Goal: Book appointment/travel/reservation

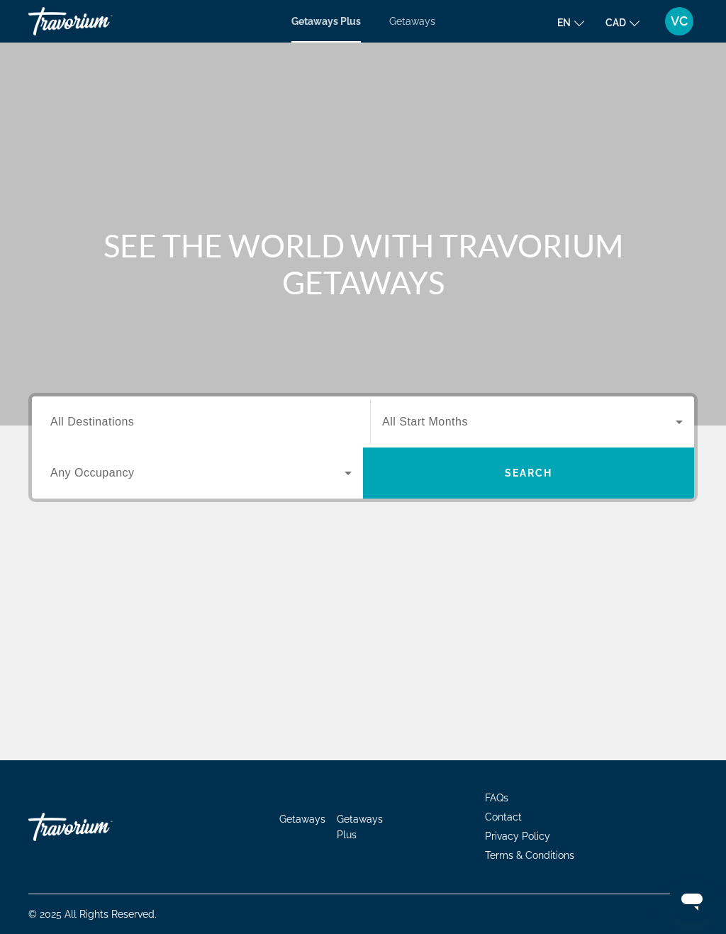
click at [434, 17] on span "Getaways" at bounding box center [412, 21] width 46 height 11
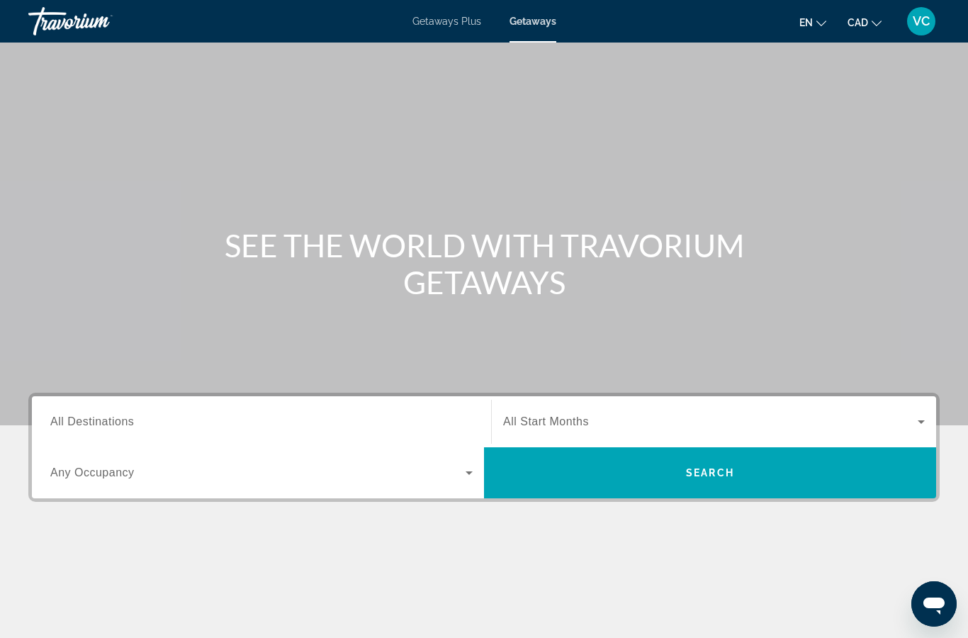
click at [294, 420] on input "Destination All Destinations" at bounding box center [261, 422] width 423 height 17
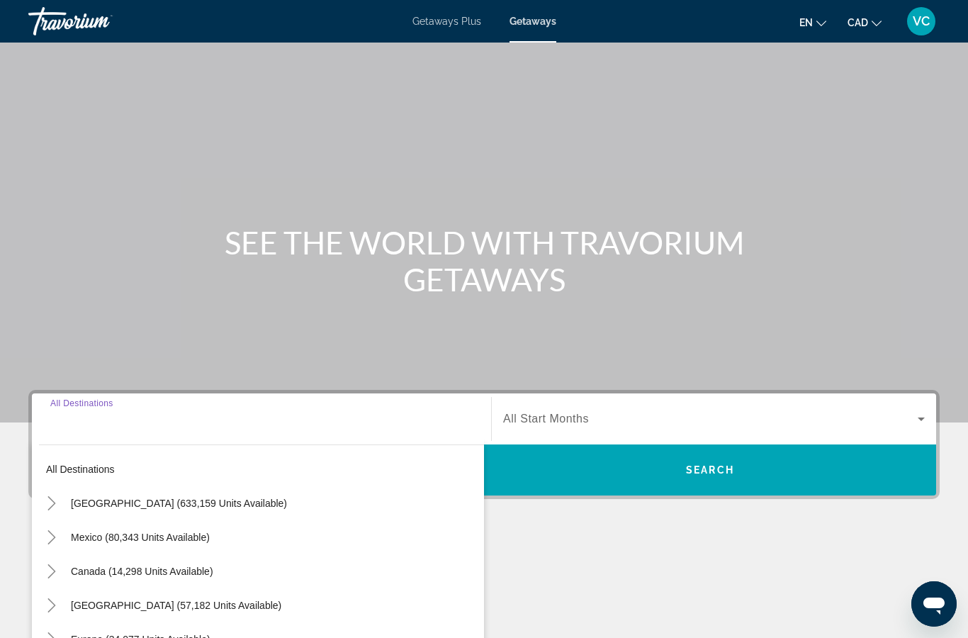
scroll to position [179, 0]
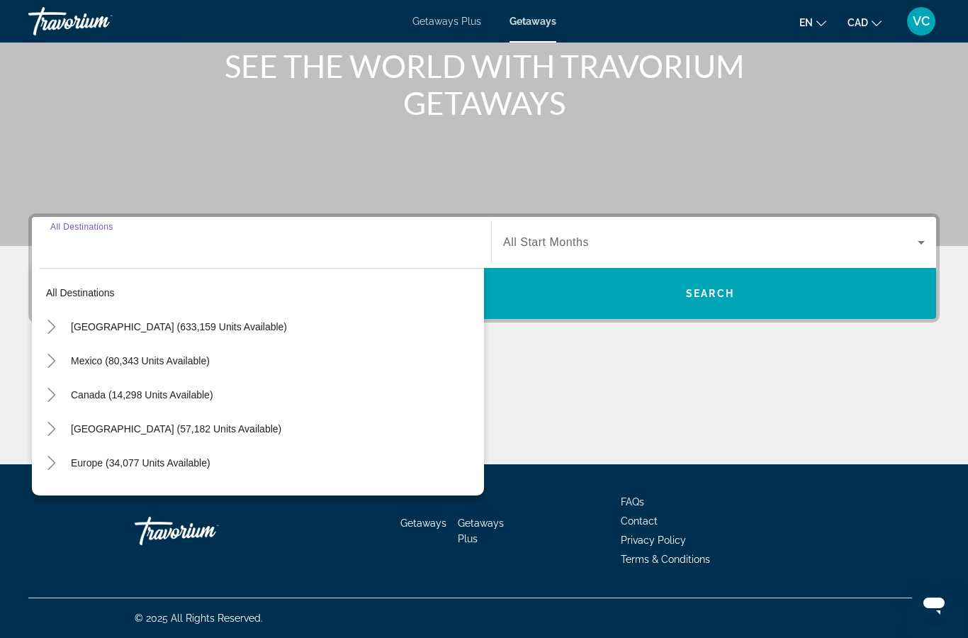
click at [51, 394] on icon "Toggle Canada (14,298 units available)" at bounding box center [52, 395] width 14 height 14
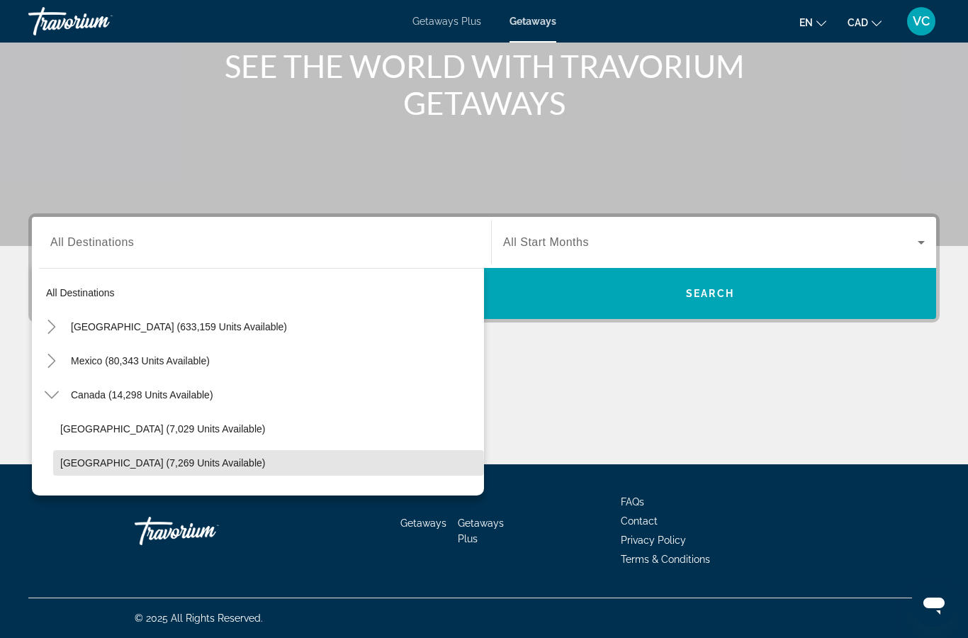
click at [135, 465] on span "[GEOGRAPHIC_DATA] (7,269 units available)" at bounding box center [162, 462] width 205 height 11
type input "**********"
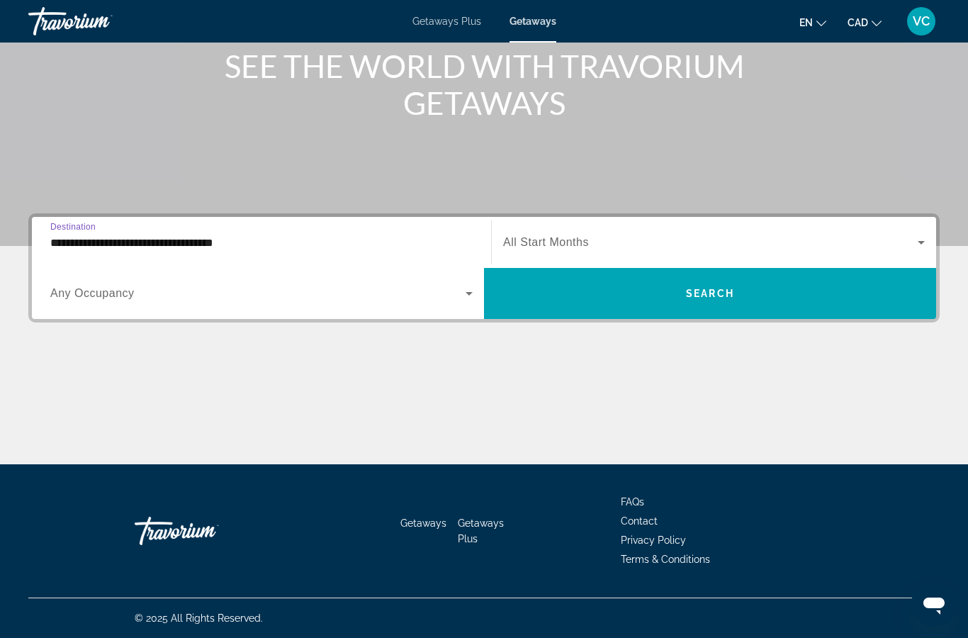
click at [179, 298] on span "Search widget" at bounding box center [257, 293] width 415 height 17
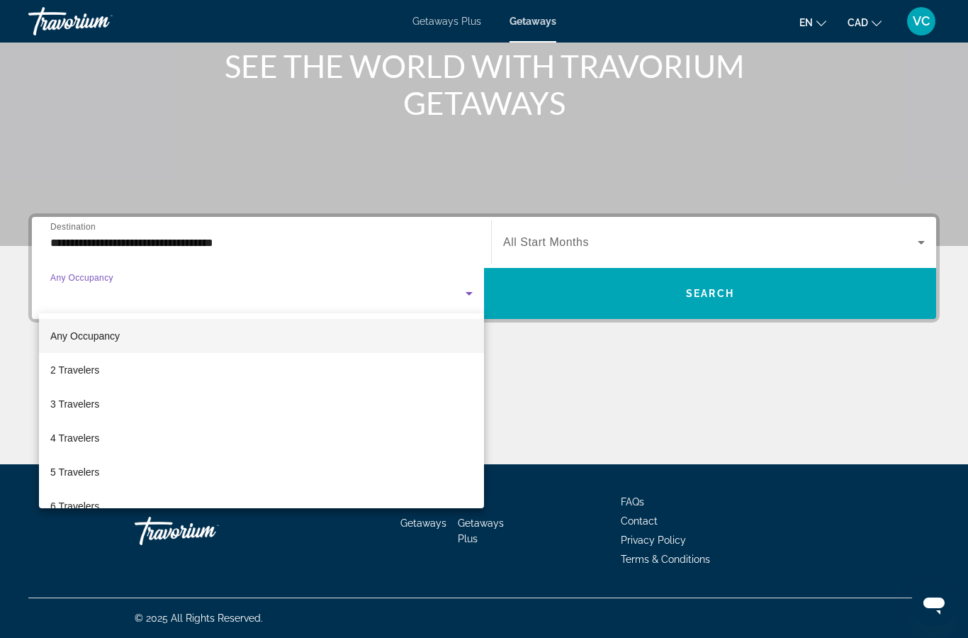
scroll to position [0, 0]
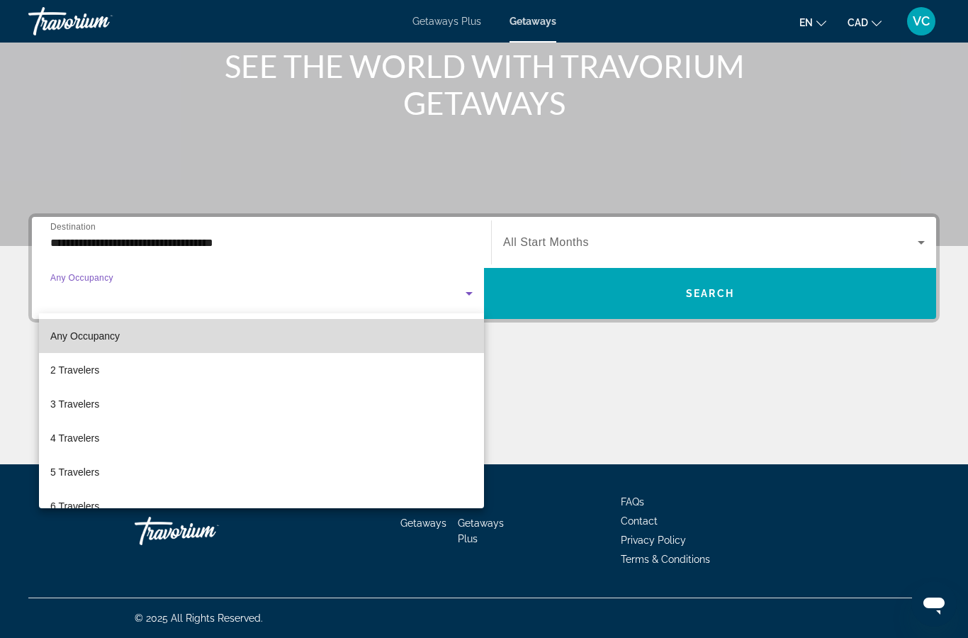
click at [178, 341] on mat-option "Any Occupancy" at bounding box center [261, 336] width 445 height 34
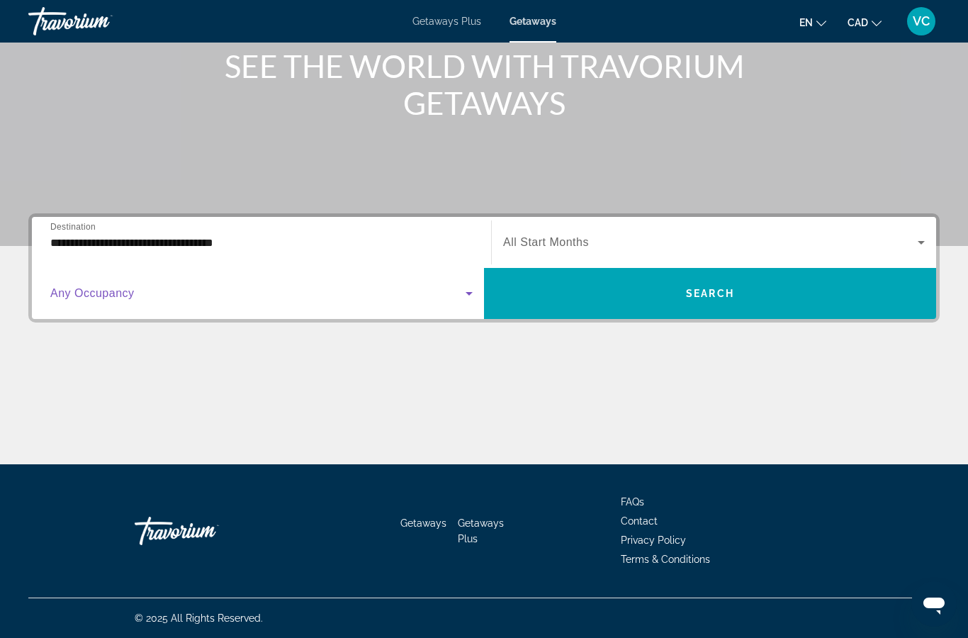
click at [725, 247] on icon "Search widget" at bounding box center [921, 242] width 17 height 17
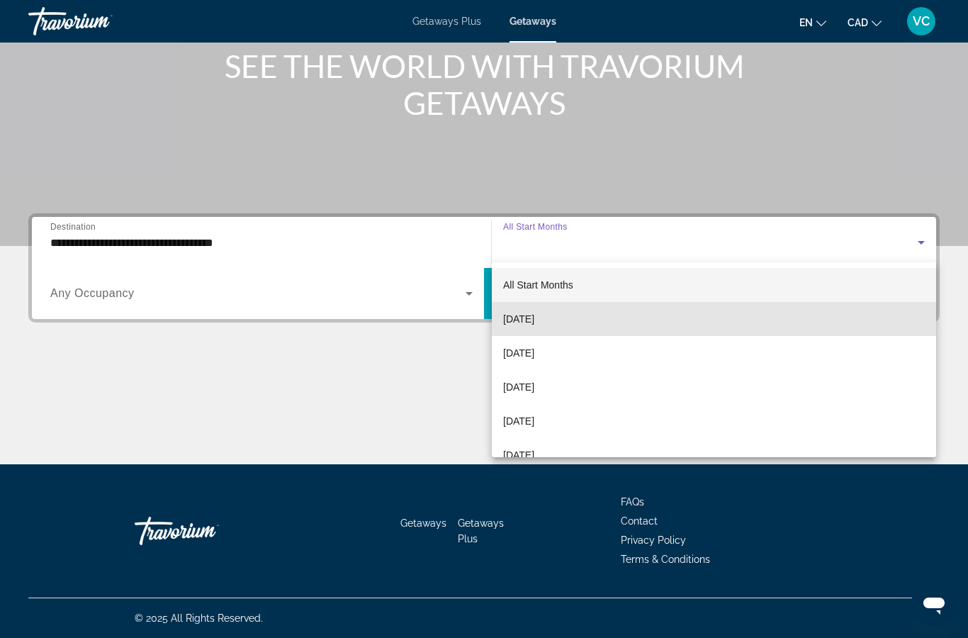
click at [535, 320] on span "[DATE]" at bounding box center [518, 319] width 31 height 17
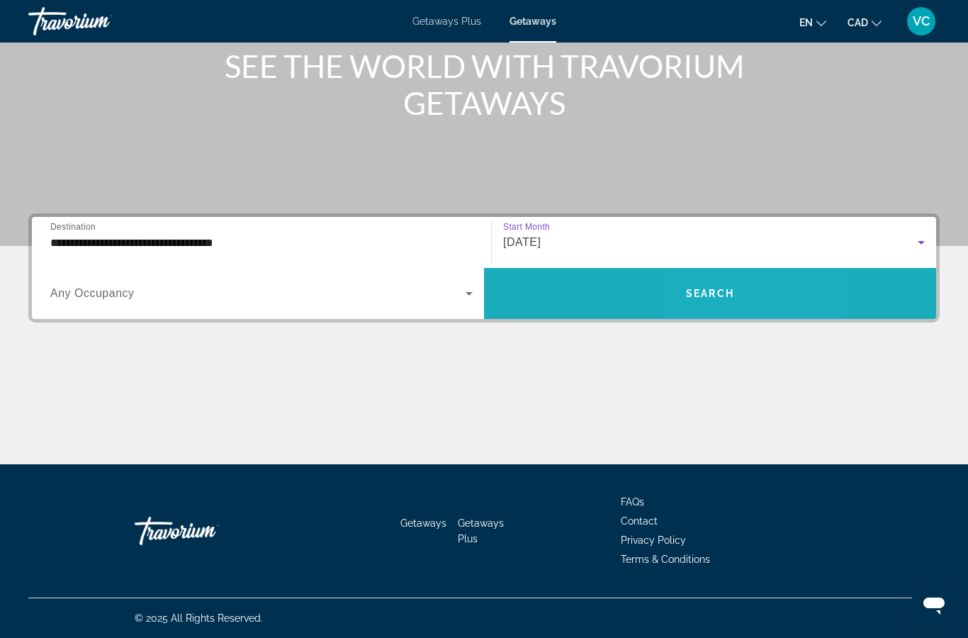
click at [725, 294] on span "Search" at bounding box center [710, 293] width 48 height 11
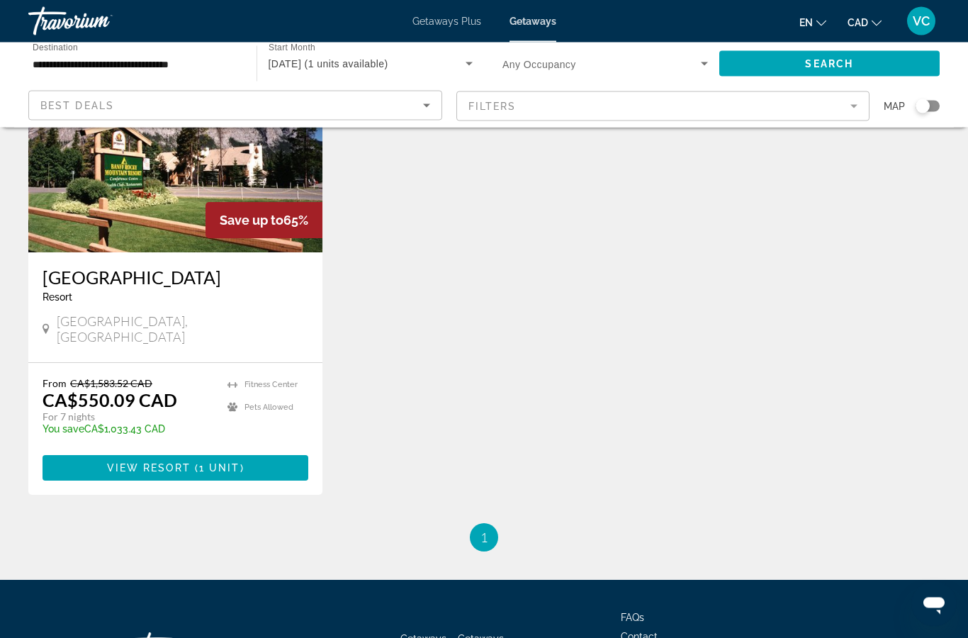
scroll to position [152, 0]
click at [258, 451] on span "Main content" at bounding box center [176, 468] width 266 height 34
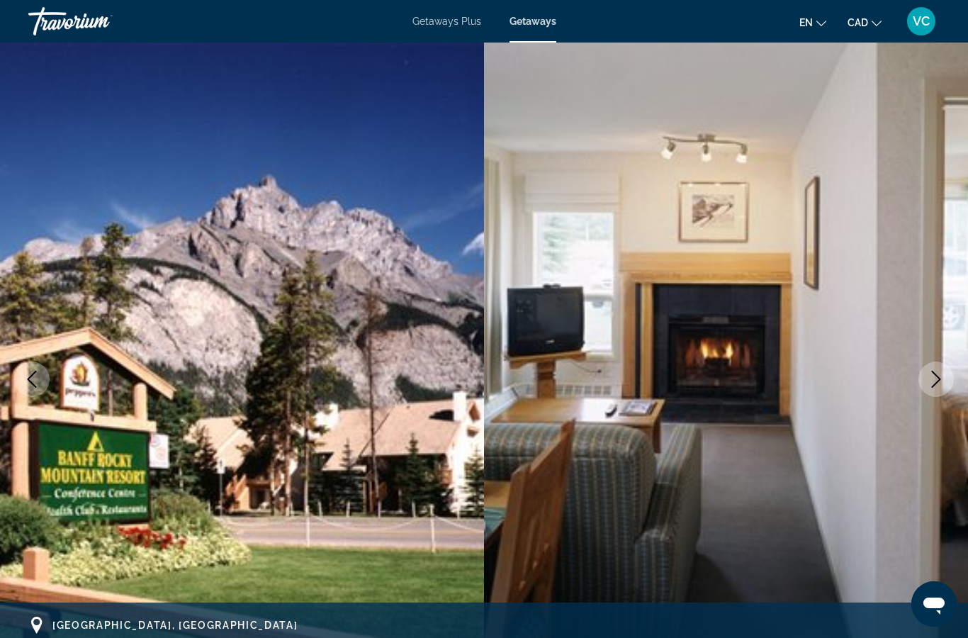
click at [447, 22] on span "Getaways Plus" at bounding box center [447, 21] width 69 height 11
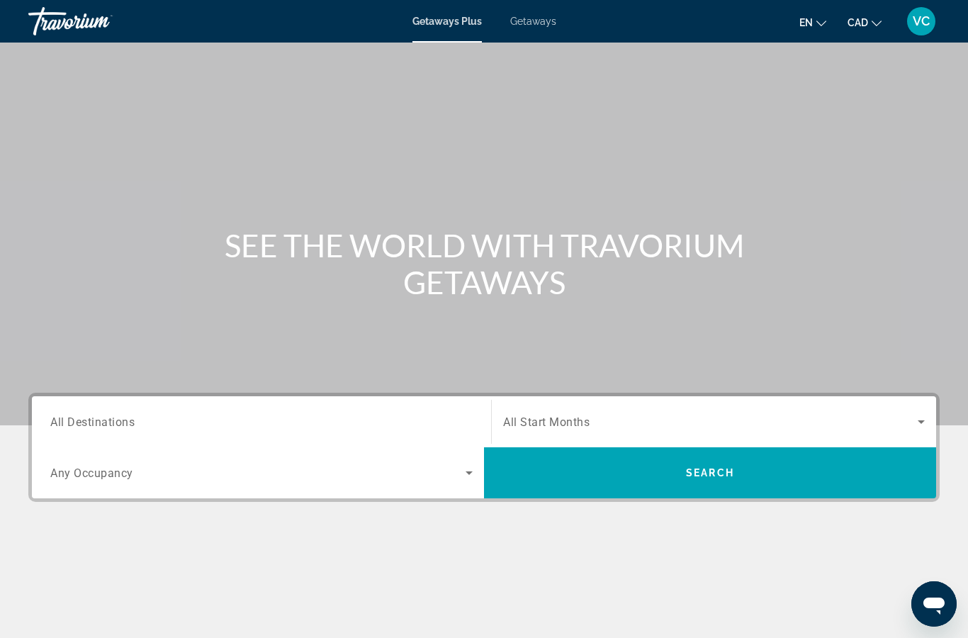
click at [151, 419] on input "Destination All Destinations" at bounding box center [261, 422] width 423 height 17
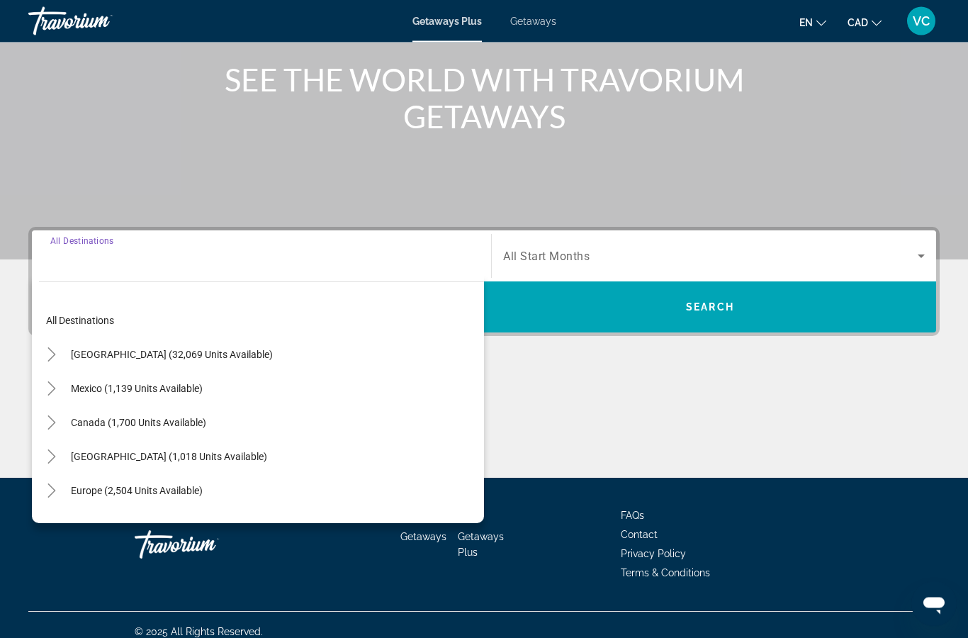
scroll to position [179, 0]
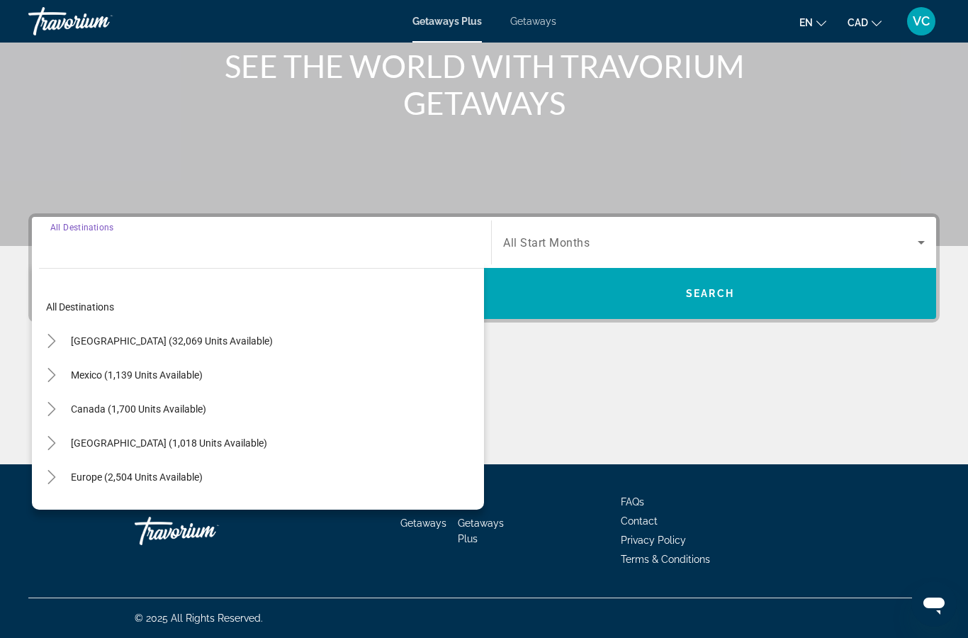
click at [138, 405] on span "Canada (1,700 units available)" at bounding box center [138, 408] width 135 height 11
type input "**********"
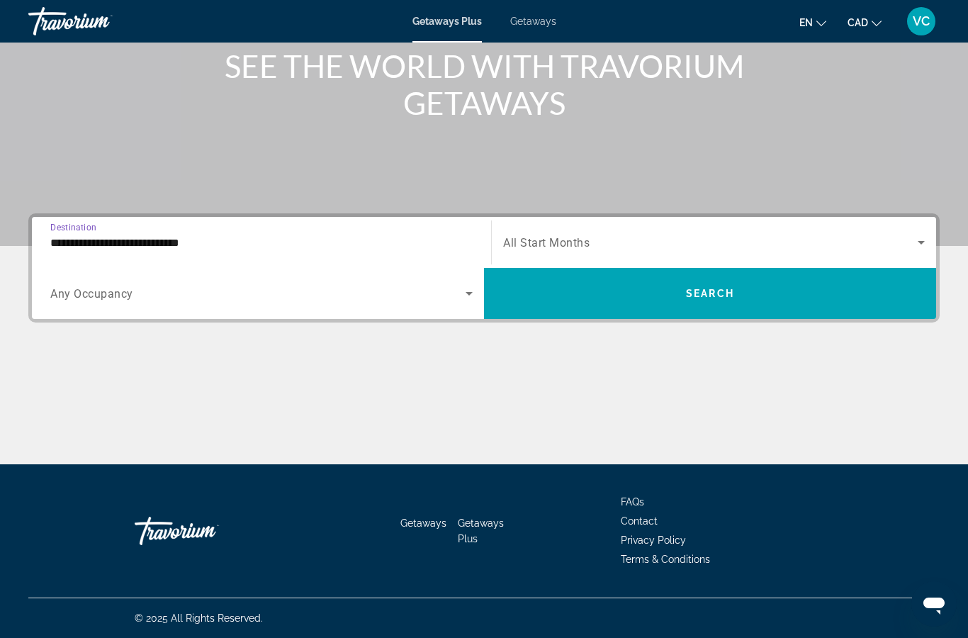
click at [172, 292] on span "Search widget" at bounding box center [257, 293] width 415 height 17
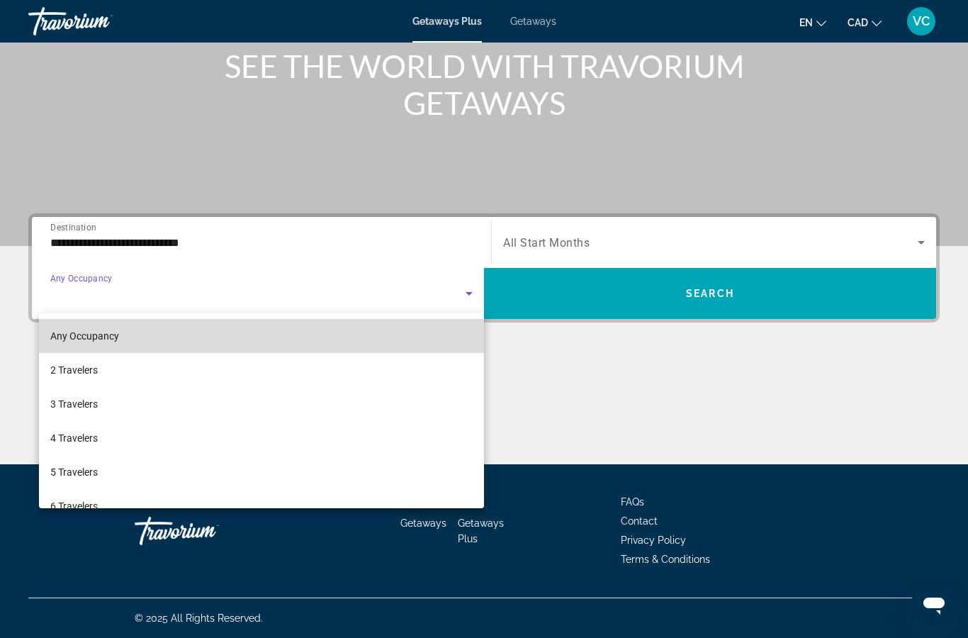
click at [201, 338] on mat-option "Any Occupancy" at bounding box center [261, 336] width 445 height 34
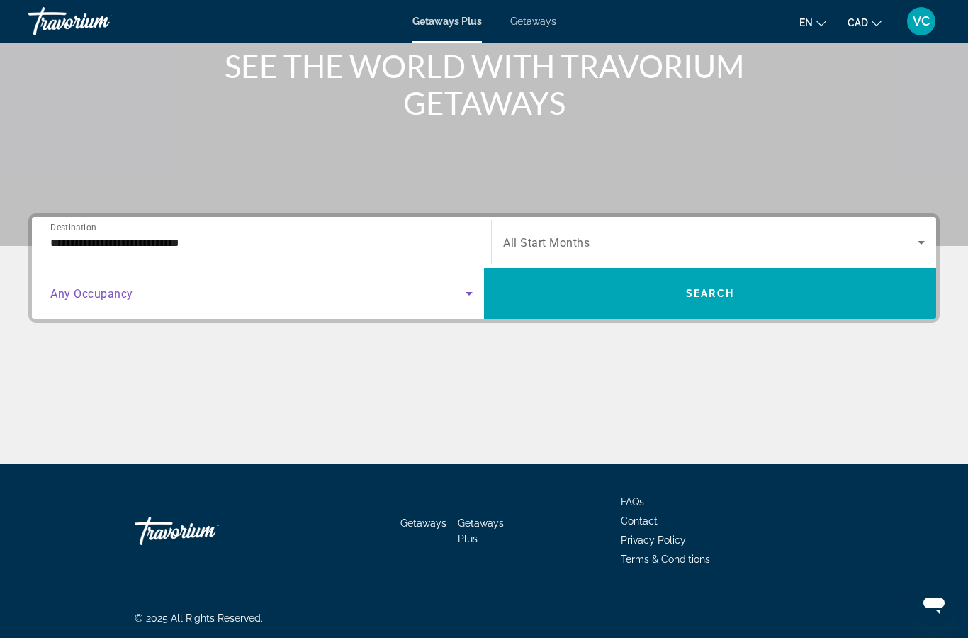
click at [539, 245] on span "All Start Months" at bounding box center [546, 242] width 86 height 13
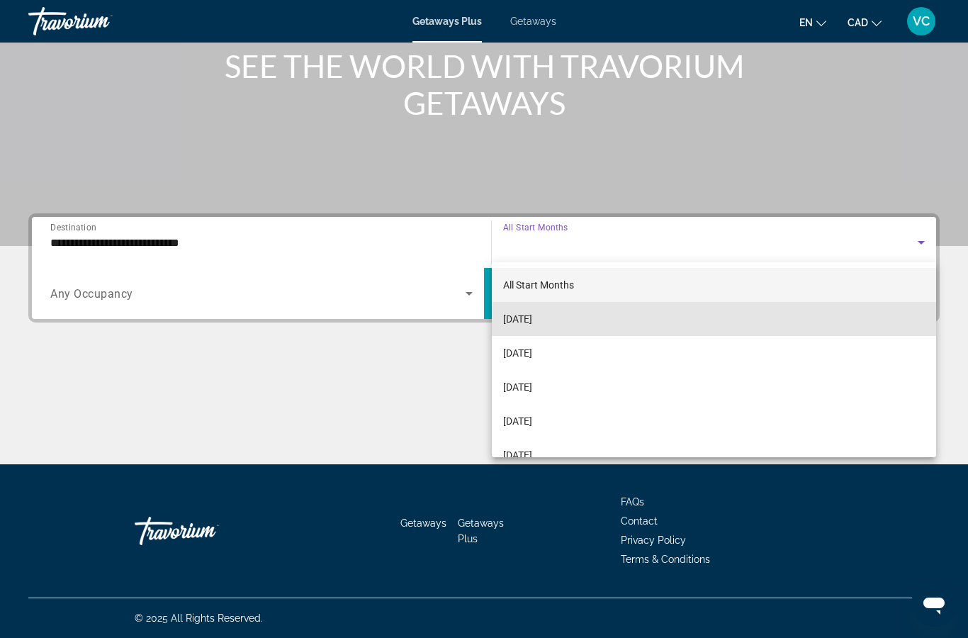
click at [532, 320] on span "[DATE]" at bounding box center [517, 319] width 29 height 17
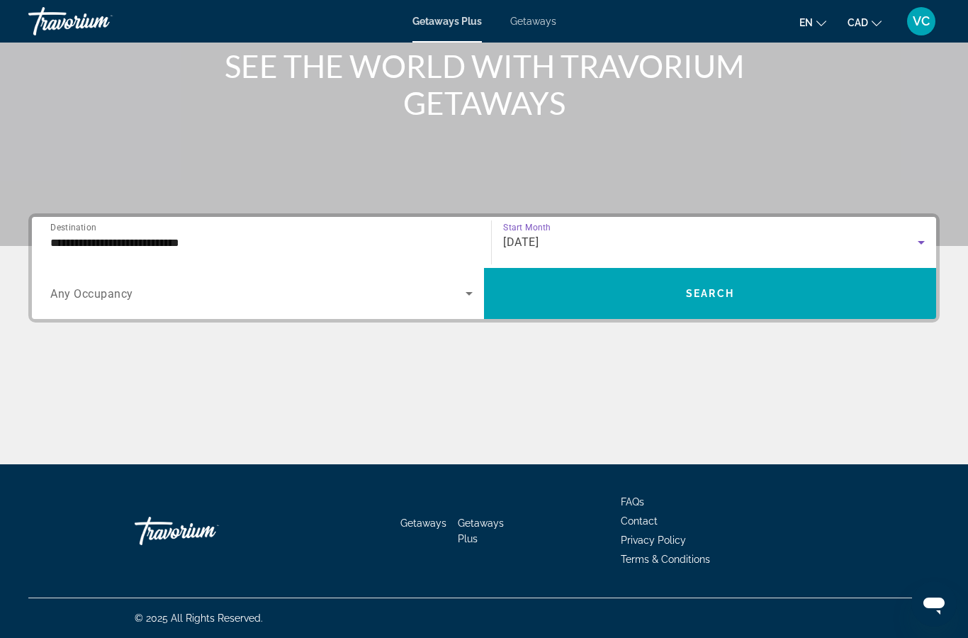
click at [722, 290] on span "Search" at bounding box center [710, 293] width 48 height 11
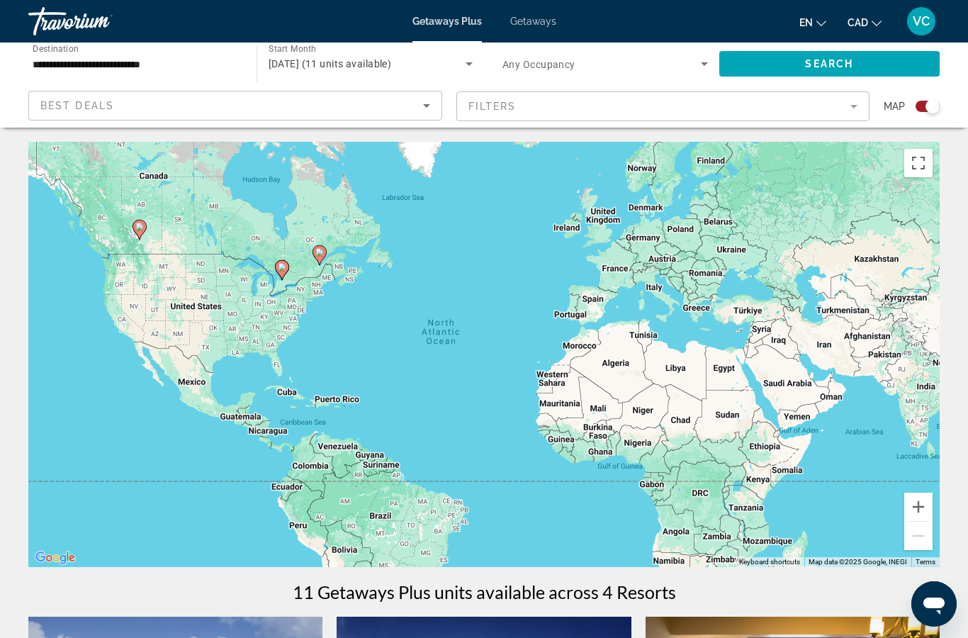
click at [308, 105] on div "Best Deals" at bounding box center [231, 105] width 383 height 17
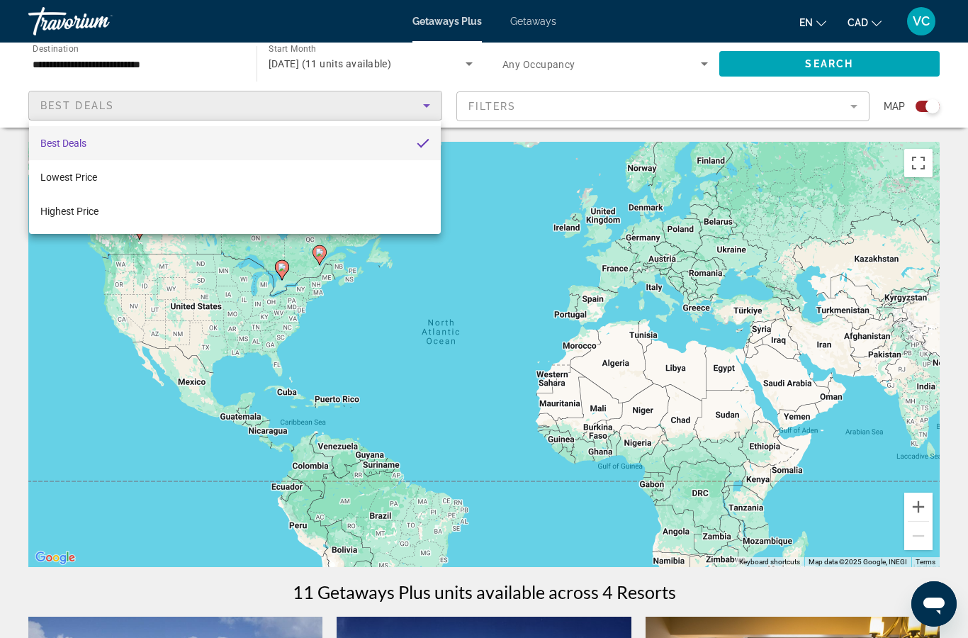
click at [338, 104] on div at bounding box center [484, 319] width 968 height 638
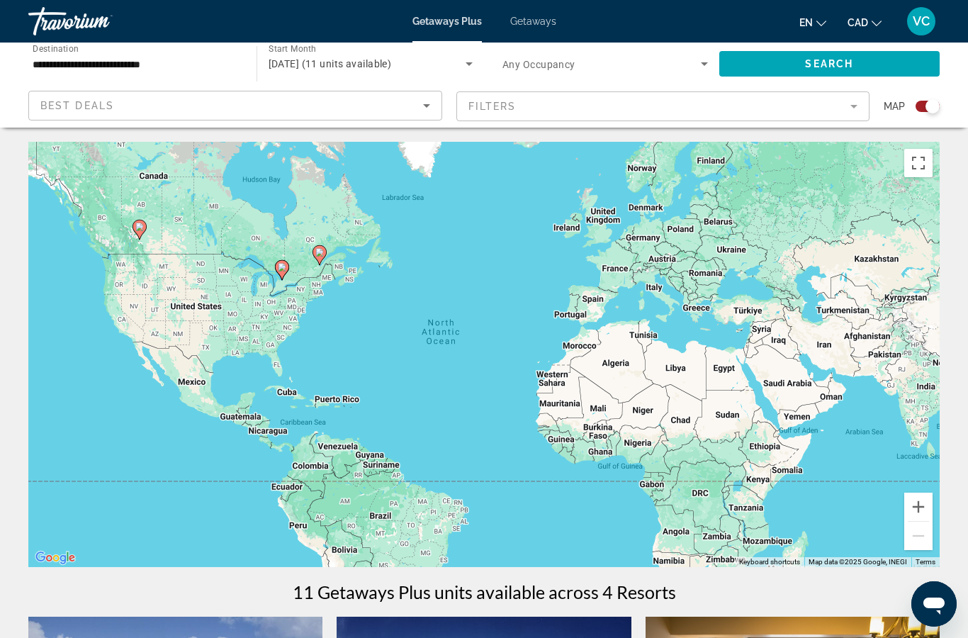
click at [150, 60] on input "**********" at bounding box center [136, 64] width 206 height 17
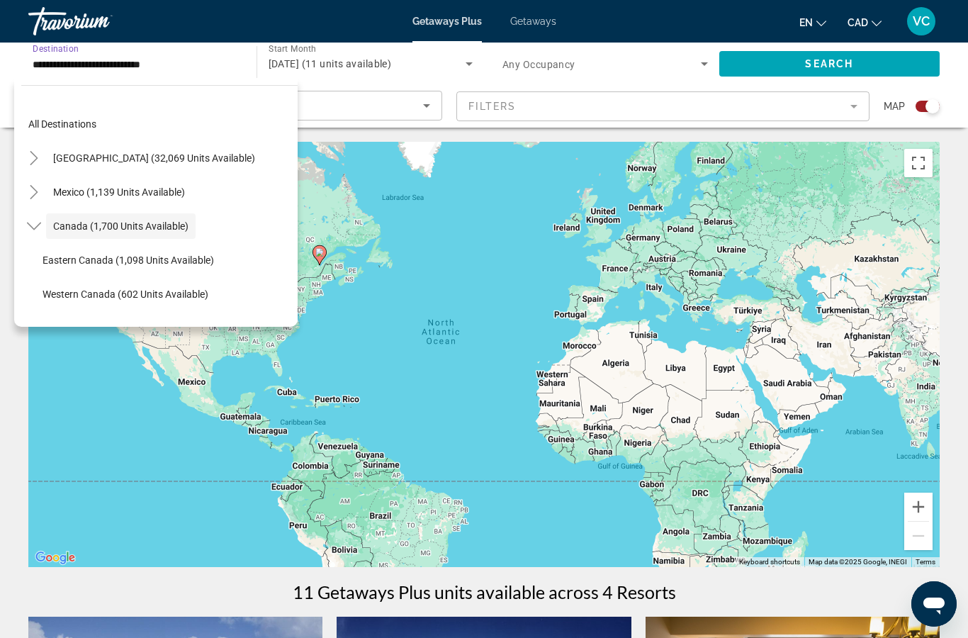
scroll to position [16, 0]
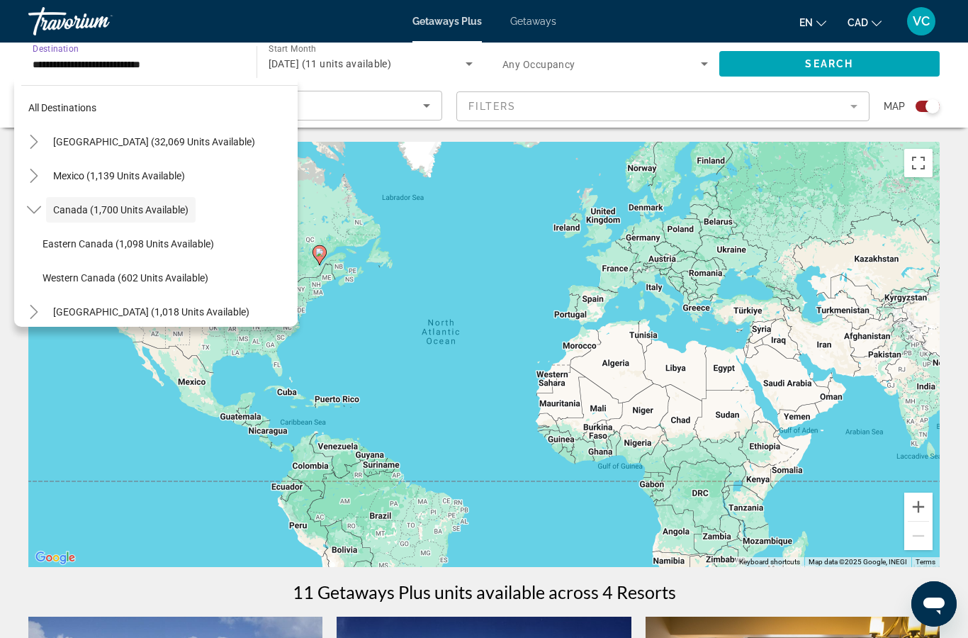
click at [174, 143] on span "[GEOGRAPHIC_DATA] (32,069 units available)" at bounding box center [154, 141] width 202 height 11
type input "**********"
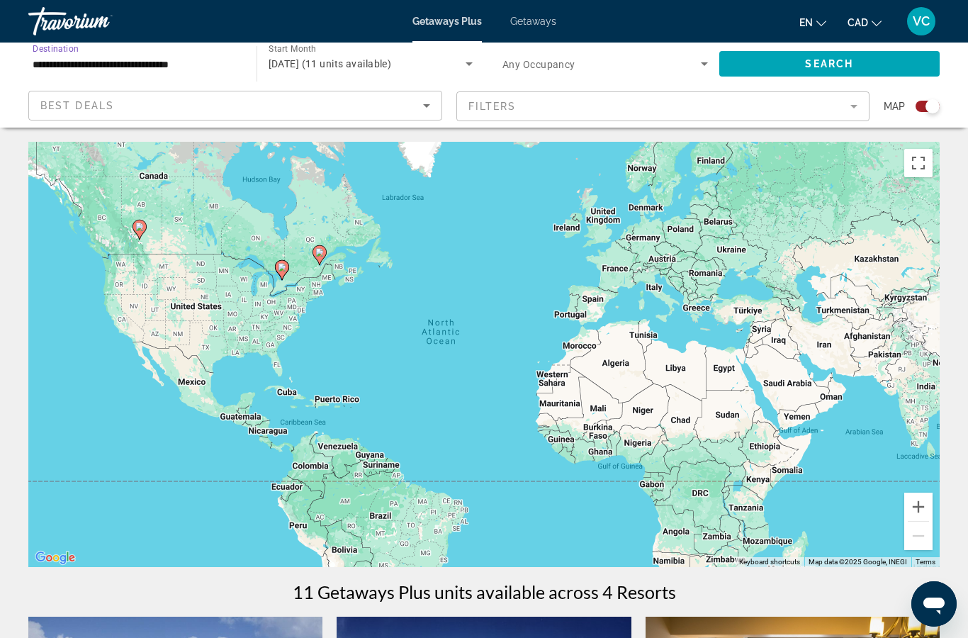
click at [468, 64] on icon "Search widget" at bounding box center [469, 64] width 7 height 4
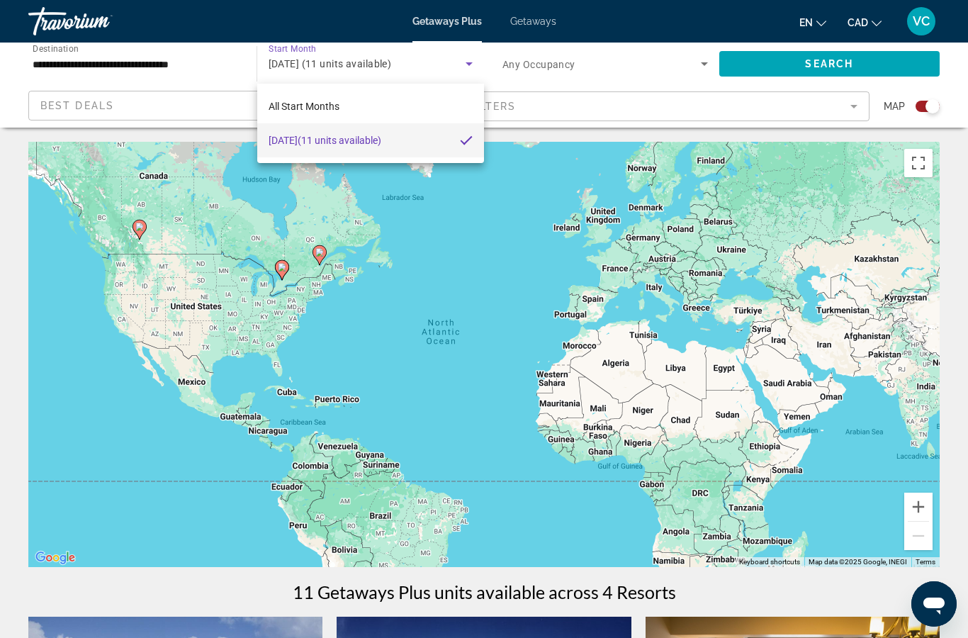
click at [55, 23] on div at bounding box center [484, 319] width 968 height 638
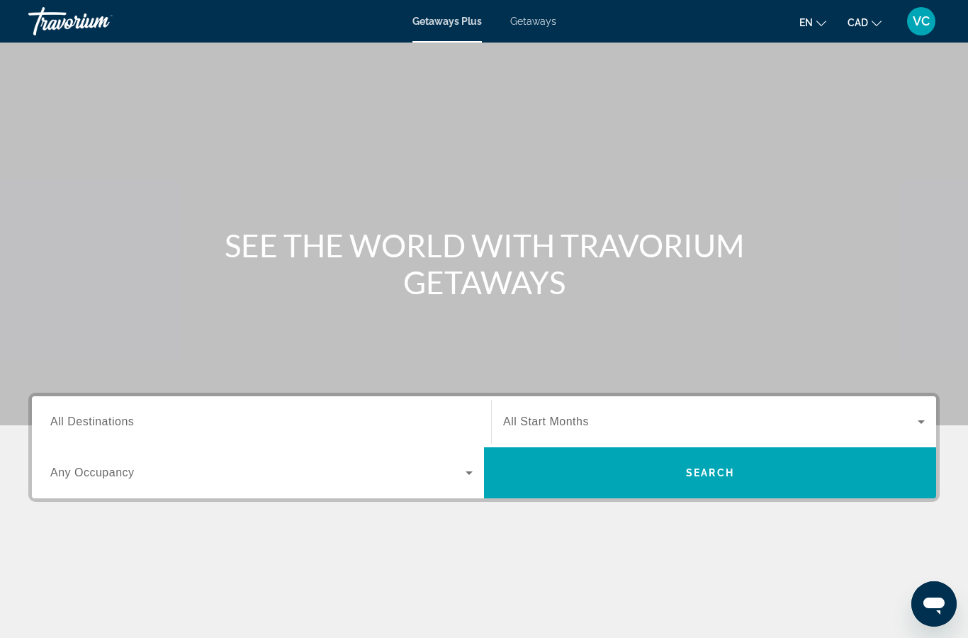
click at [194, 419] on input "Destination All Destinations" at bounding box center [261, 422] width 423 height 17
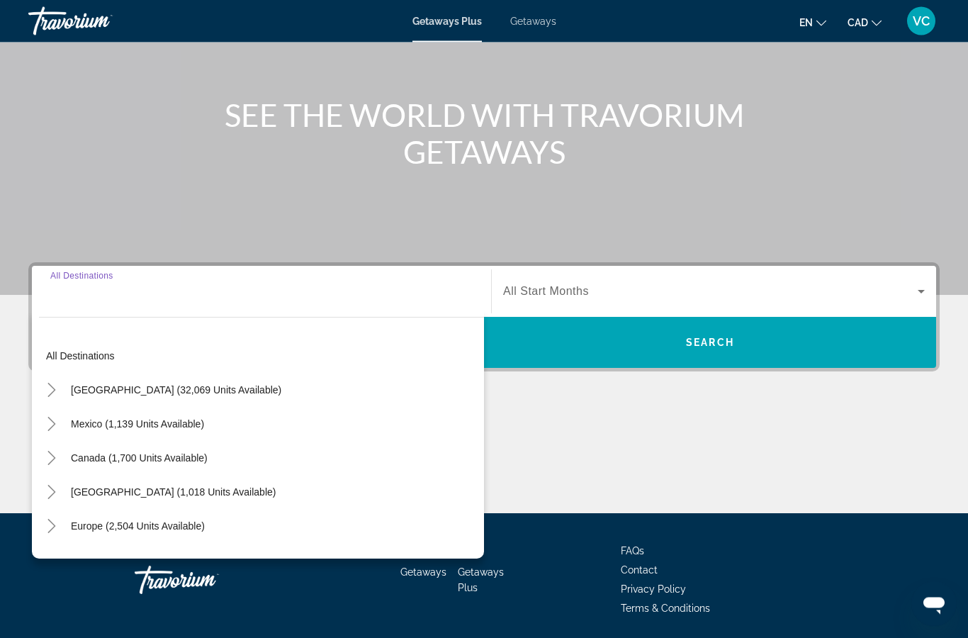
scroll to position [179, 0]
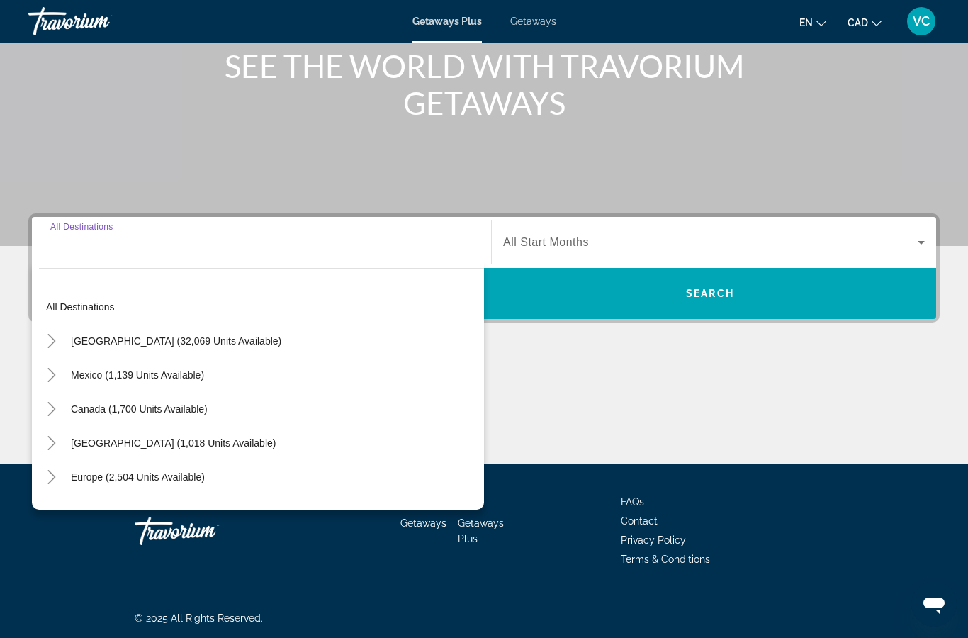
click at [199, 342] on span "[GEOGRAPHIC_DATA] (32,069 units available)" at bounding box center [176, 340] width 211 height 11
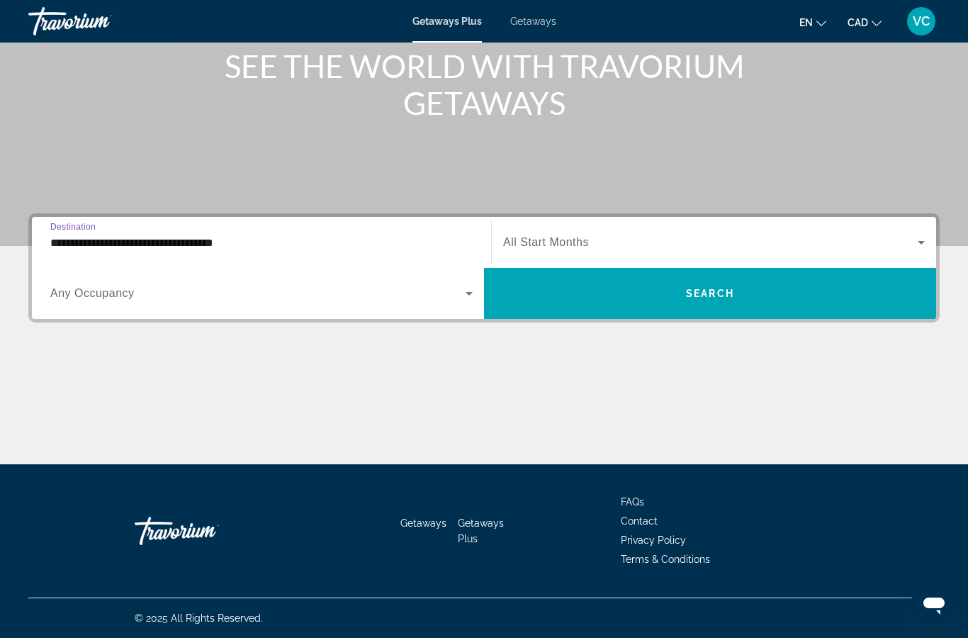
click at [135, 244] on input "**********" at bounding box center [261, 243] width 423 height 17
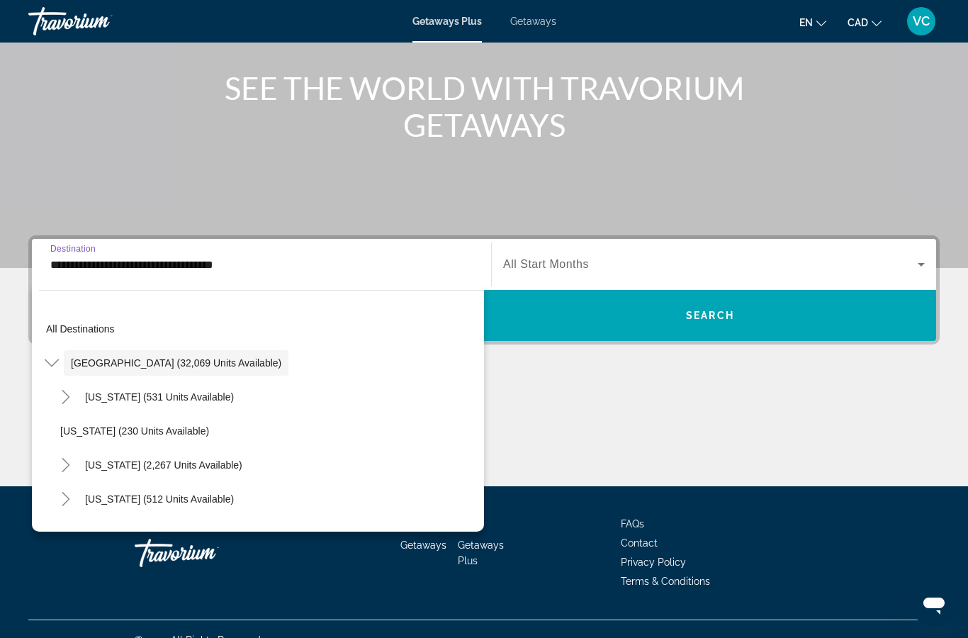
scroll to position [0, 0]
click at [54, 363] on icon "Toggle United States (32,069 units available)" at bounding box center [52, 363] width 14 height 14
click at [51, 364] on icon "Toggle United States (32,069 units available)" at bounding box center [52, 363] width 14 height 14
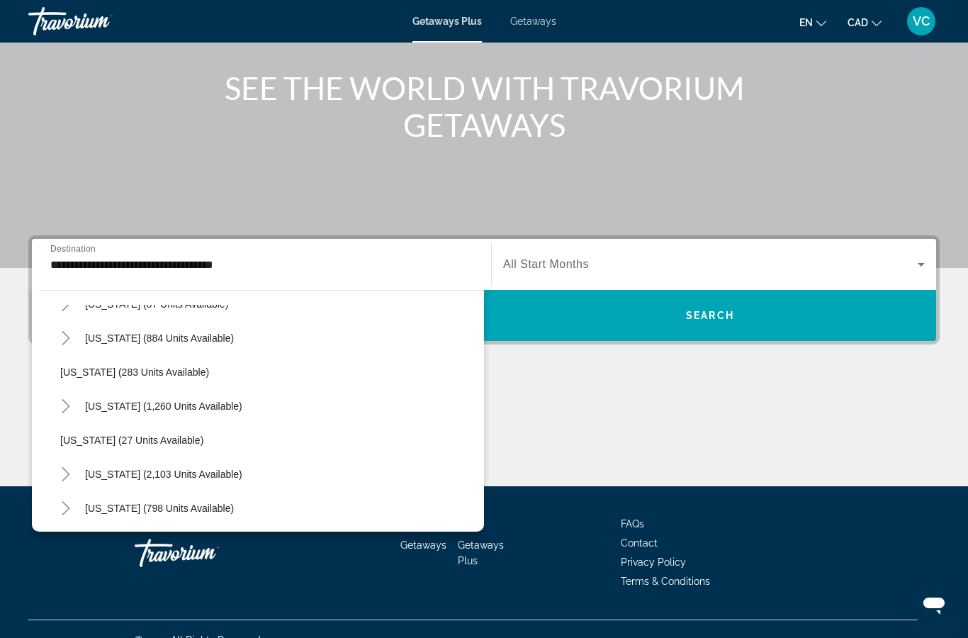
scroll to position [913, 0]
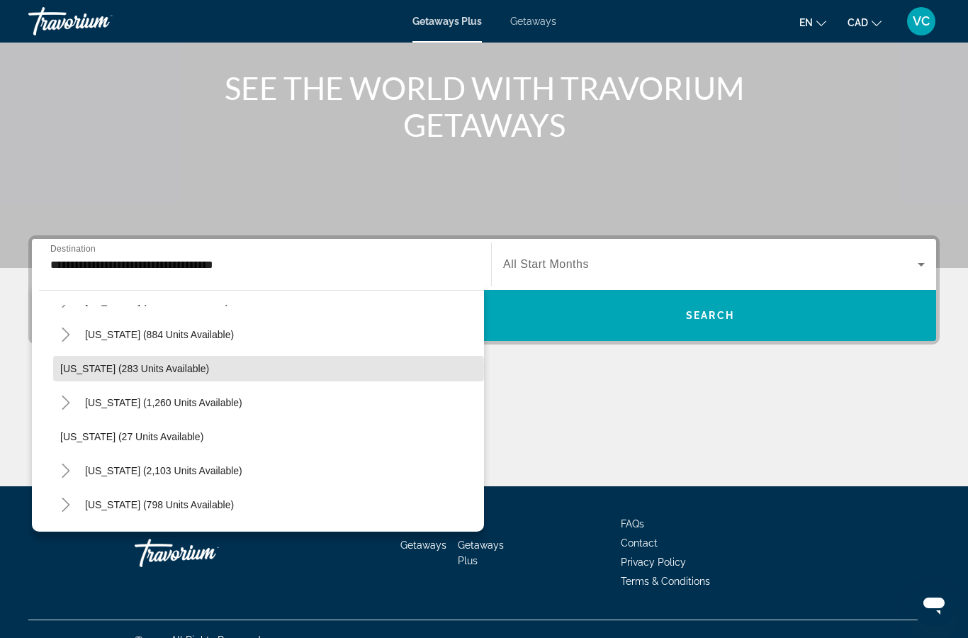
click at [151, 368] on span "Oregon (283 units available)" at bounding box center [134, 368] width 149 height 11
type input "**********"
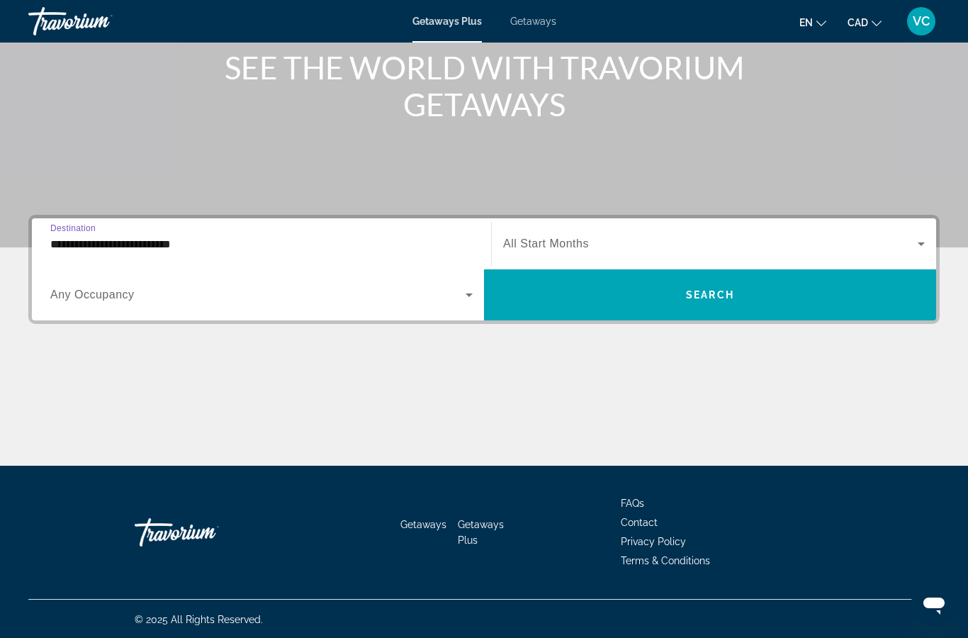
scroll to position [179, 0]
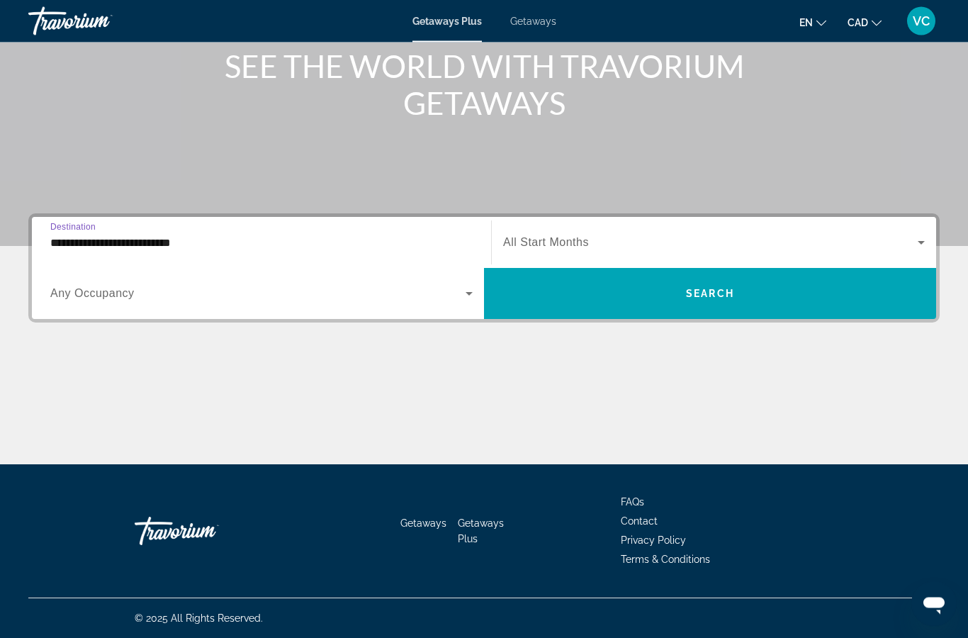
click at [771, 244] on span "Search widget" at bounding box center [710, 243] width 415 height 17
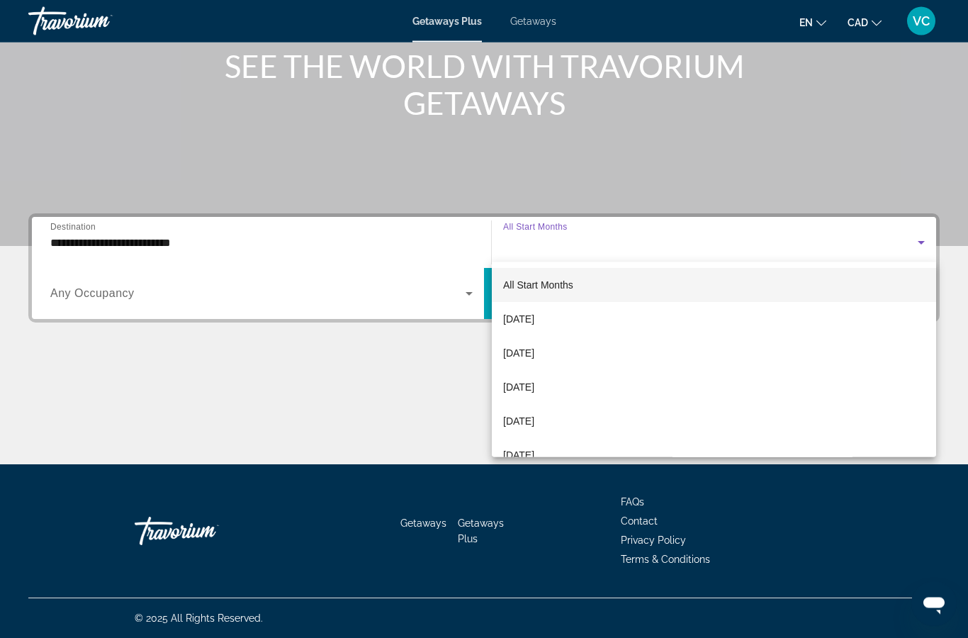
scroll to position [179, 0]
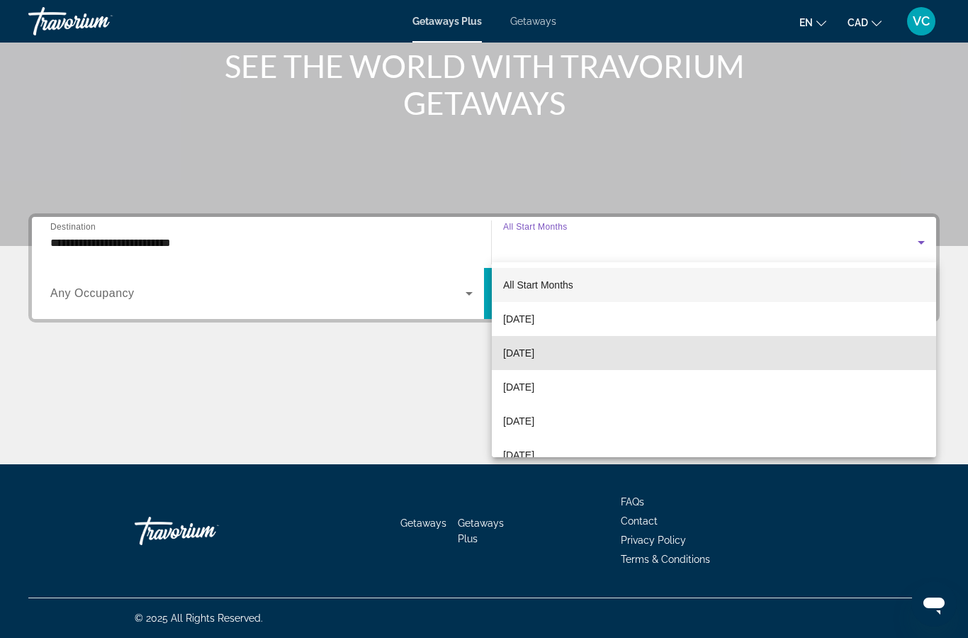
click at [574, 354] on mat-option "[DATE]" at bounding box center [714, 353] width 445 height 34
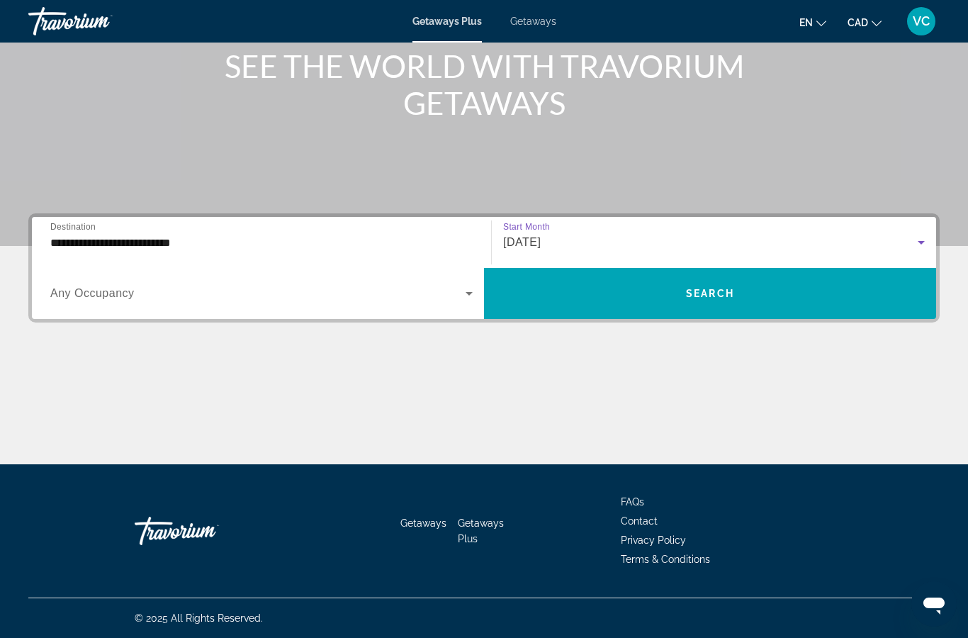
click at [735, 298] on span "Search widget" at bounding box center [710, 293] width 452 height 34
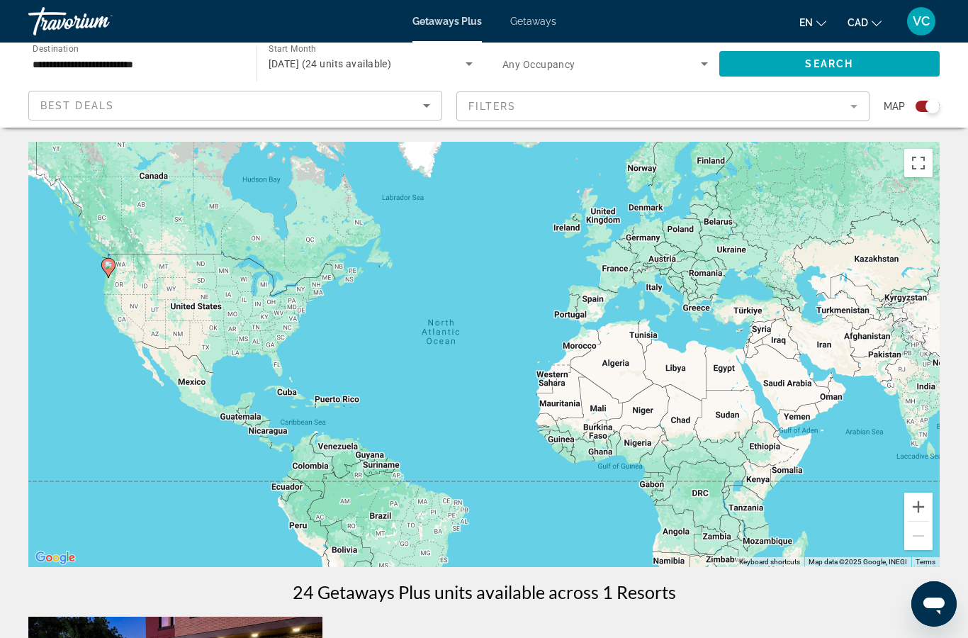
click at [534, 23] on span "Getaways" at bounding box center [533, 21] width 46 height 11
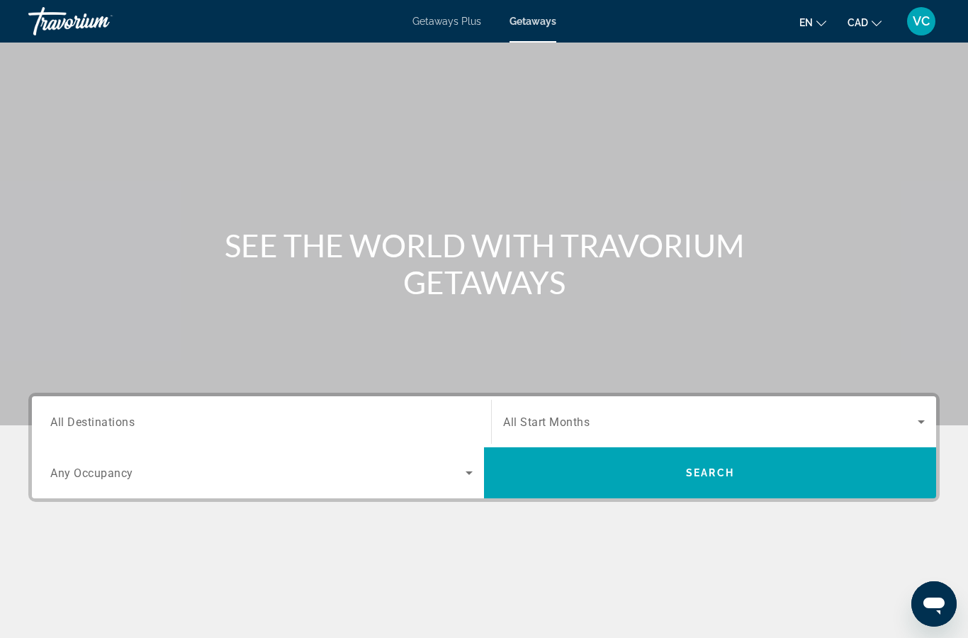
click at [196, 420] on input "Destination All Destinations" at bounding box center [261, 422] width 423 height 17
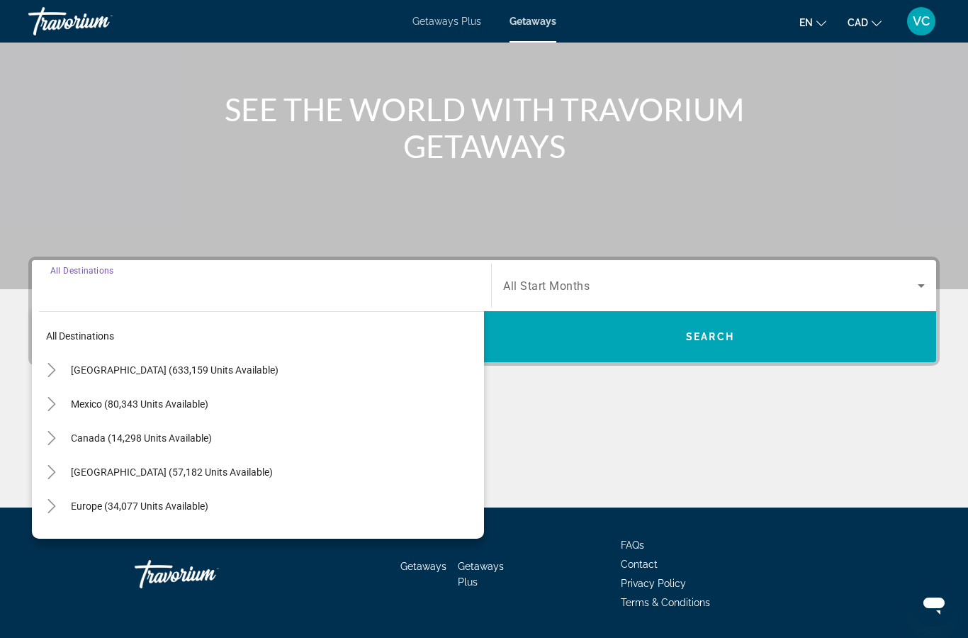
scroll to position [179, 0]
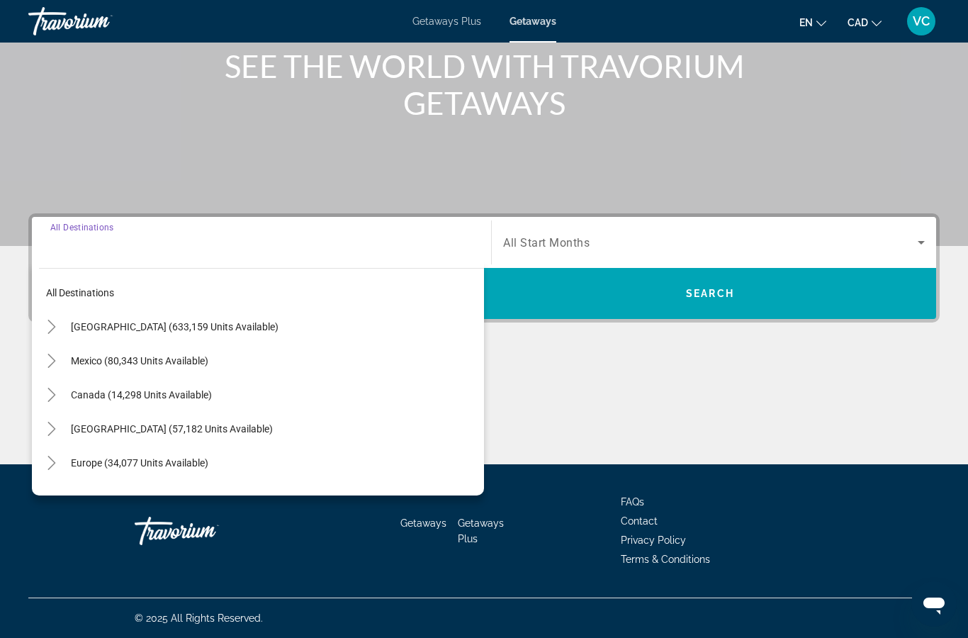
click at [52, 328] on icon "Toggle United States (633,159 units available)" at bounding box center [52, 327] width 14 height 14
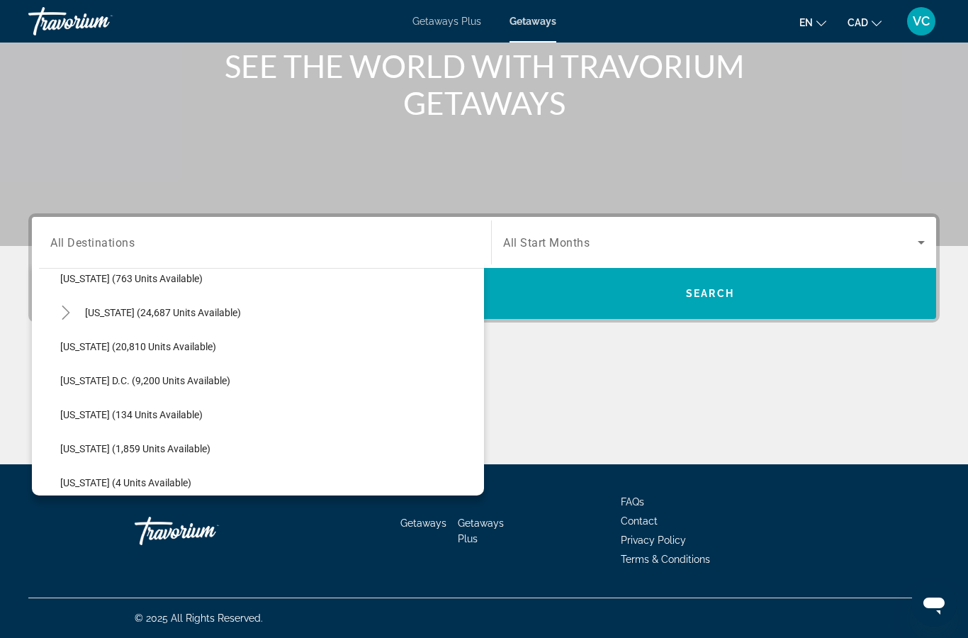
scroll to position [1382, 0]
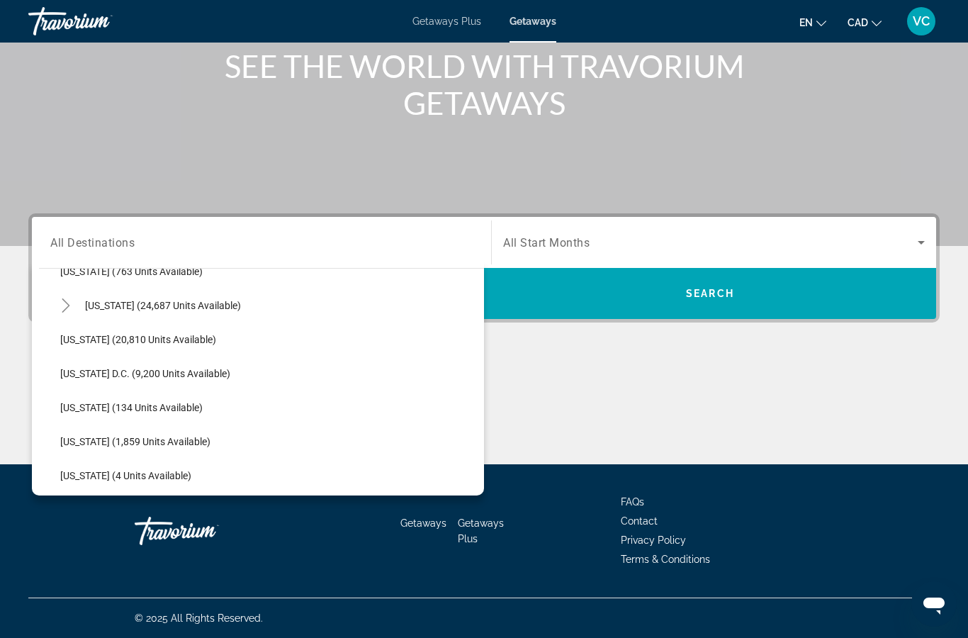
click at [194, 340] on span "Washington (20,810 units available)" at bounding box center [138, 339] width 156 height 11
type input "**********"
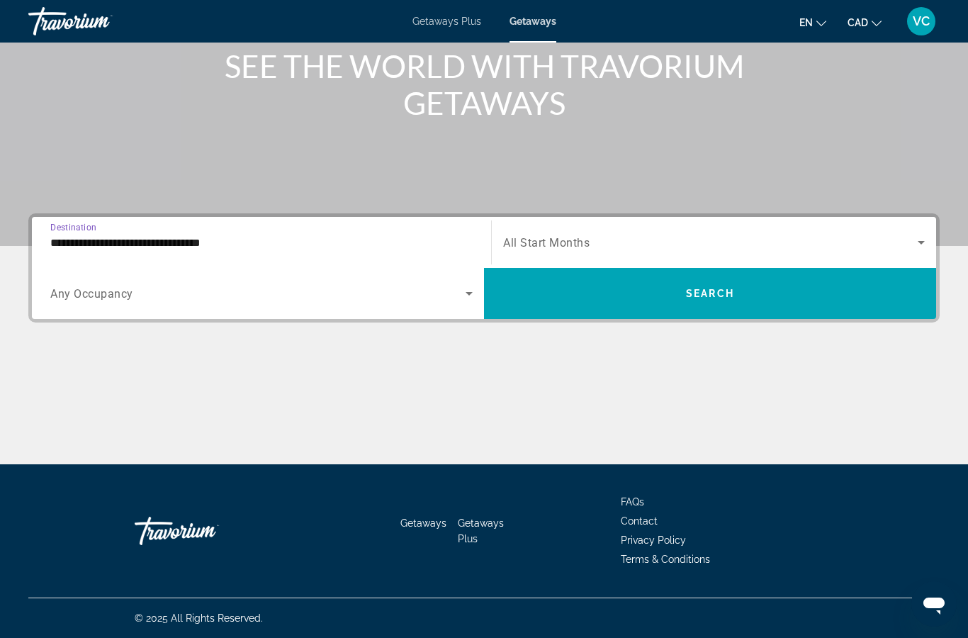
click at [561, 238] on span "All Start Months" at bounding box center [546, 242] width 86 height 13
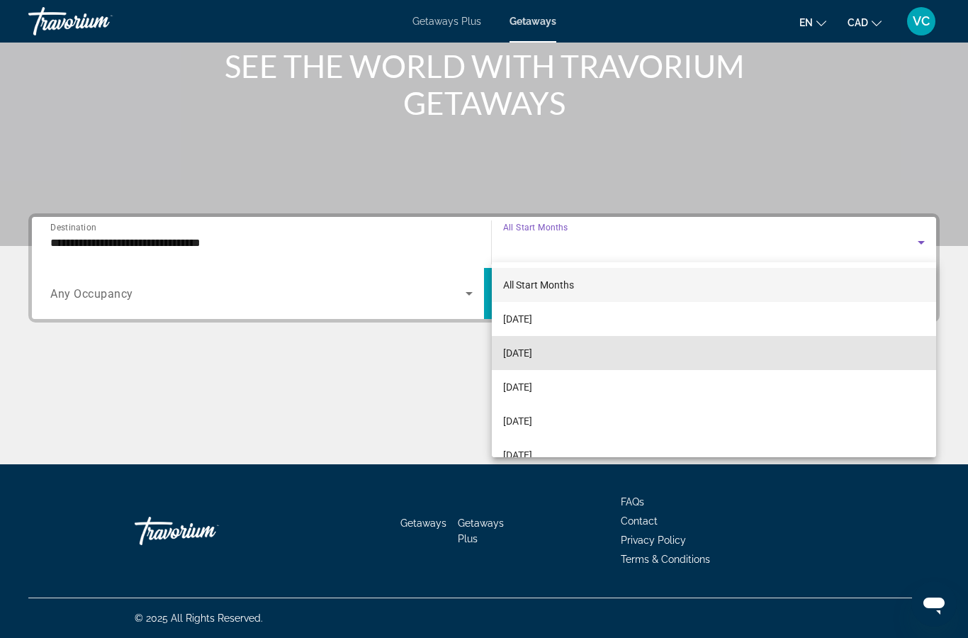
click at [532, 353] on span "[DATE]" at bounding box center [517, 353] width 29 height 17
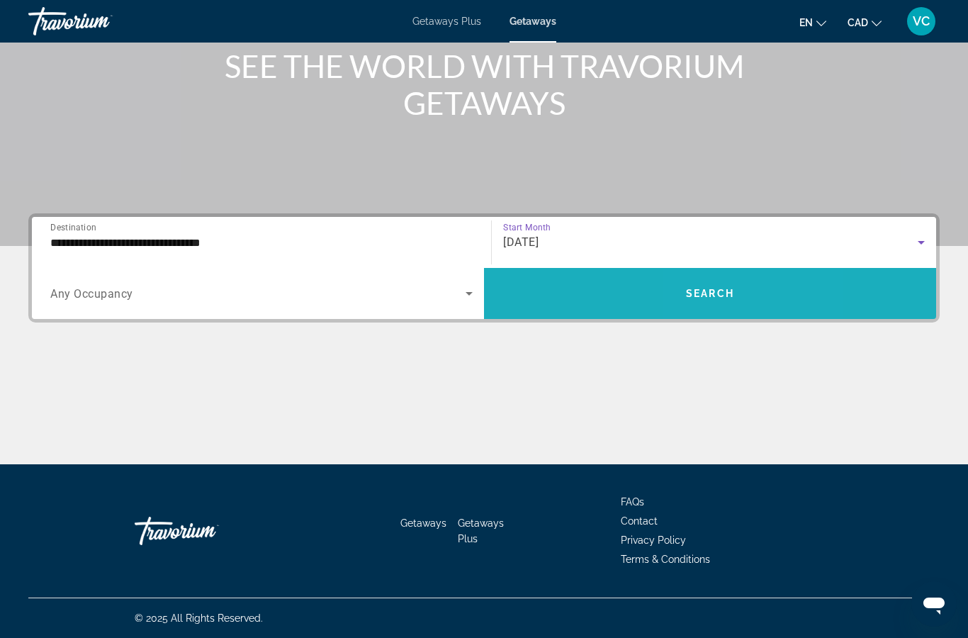
click at [741, 301] on span "Search widget" at bounding box center [710, 293] width 452 height 34
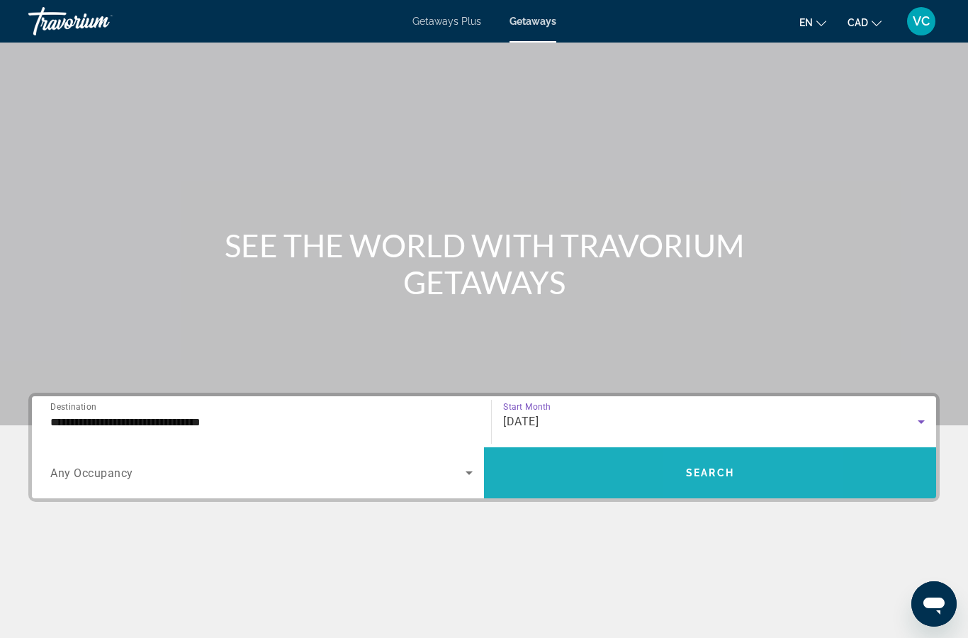
scroll to position [57, 0]
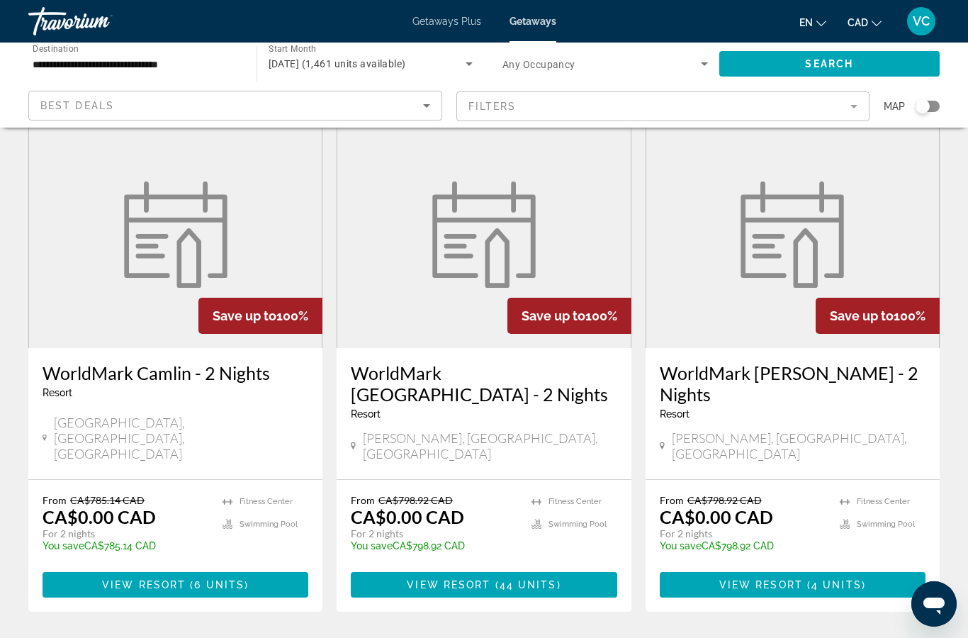
click at [853, 108] on mat-form-field "Filters" at bounding box center [664, 106] width 414 height 30
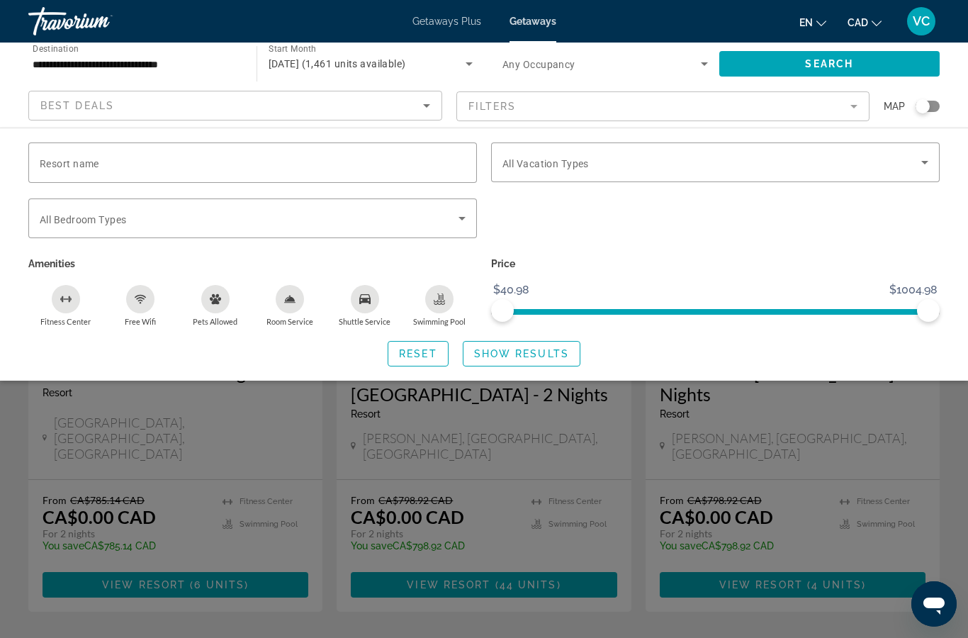
click at [724, 160] on span "Search widget" at bounding box center [712, 162] width 419 height 17
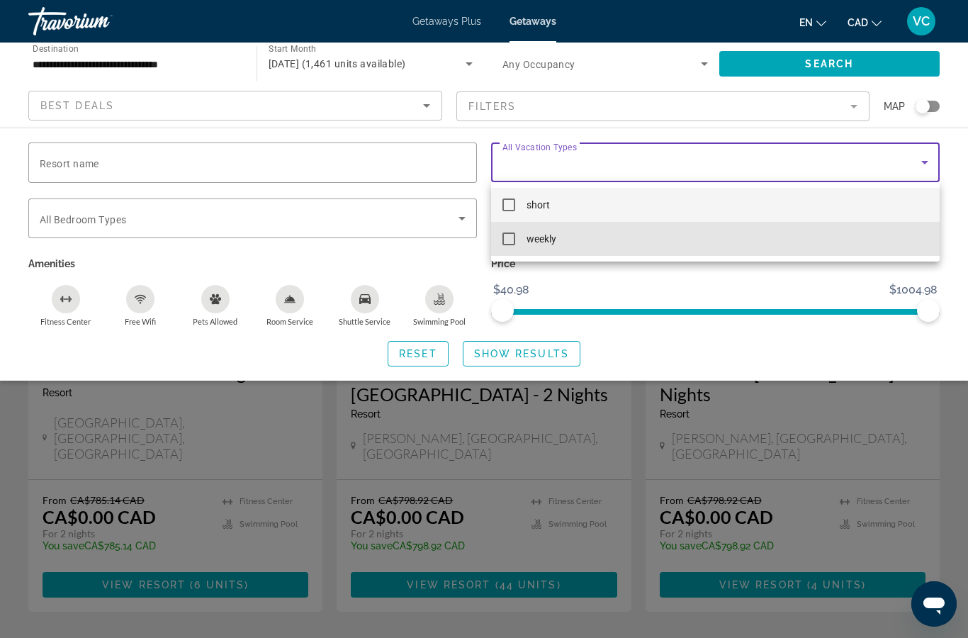
click at [547, 238] on span "weekly" at bounding box center [542, 238] width 30 height 17
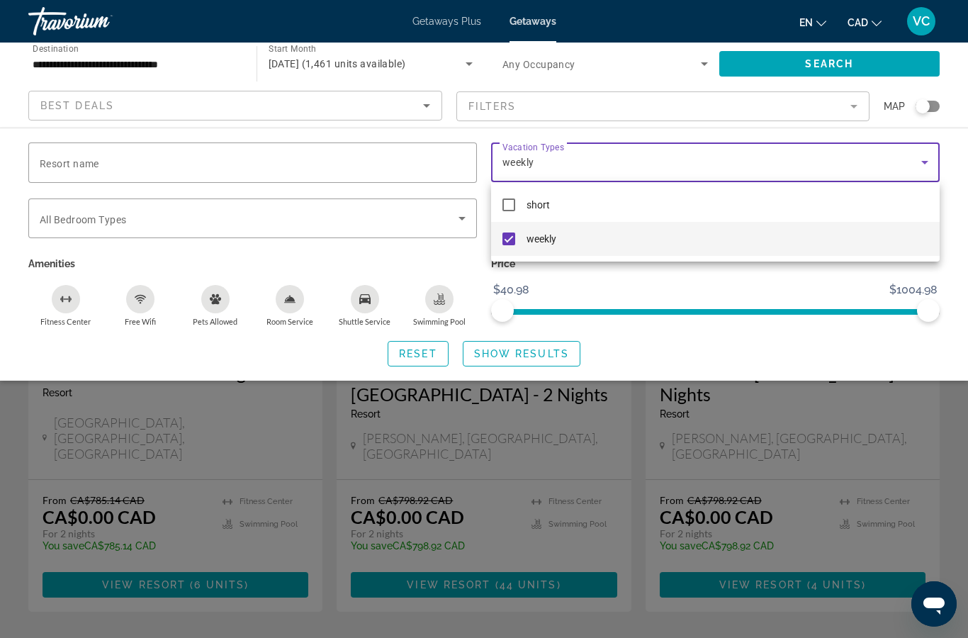
click at [859, 62] on div at bounding box center [484, 319] width 968 height 638
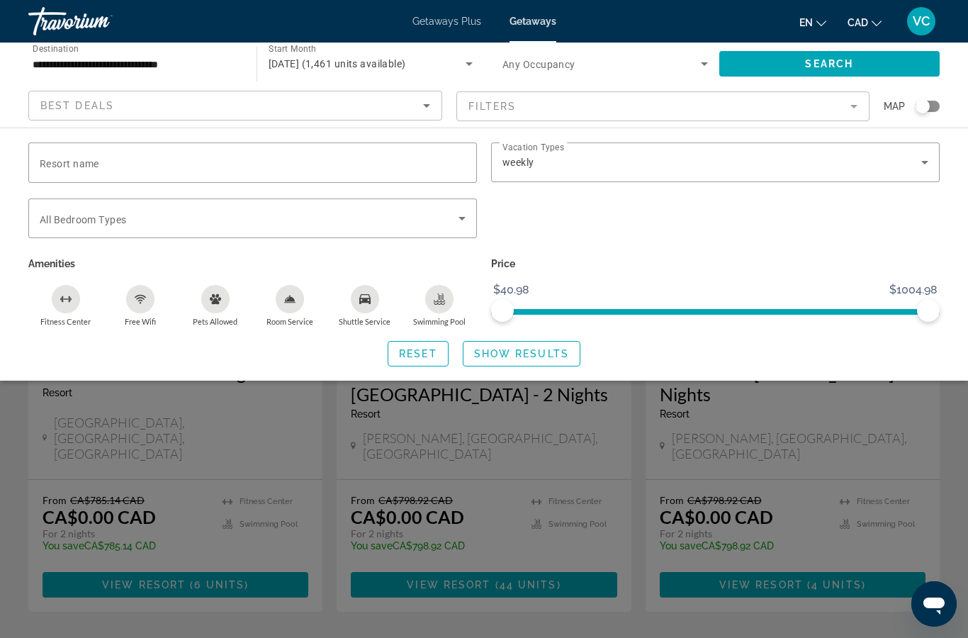
click at [838, 65] on span "Search" at bounding box center [829, 63] width 48 height 11
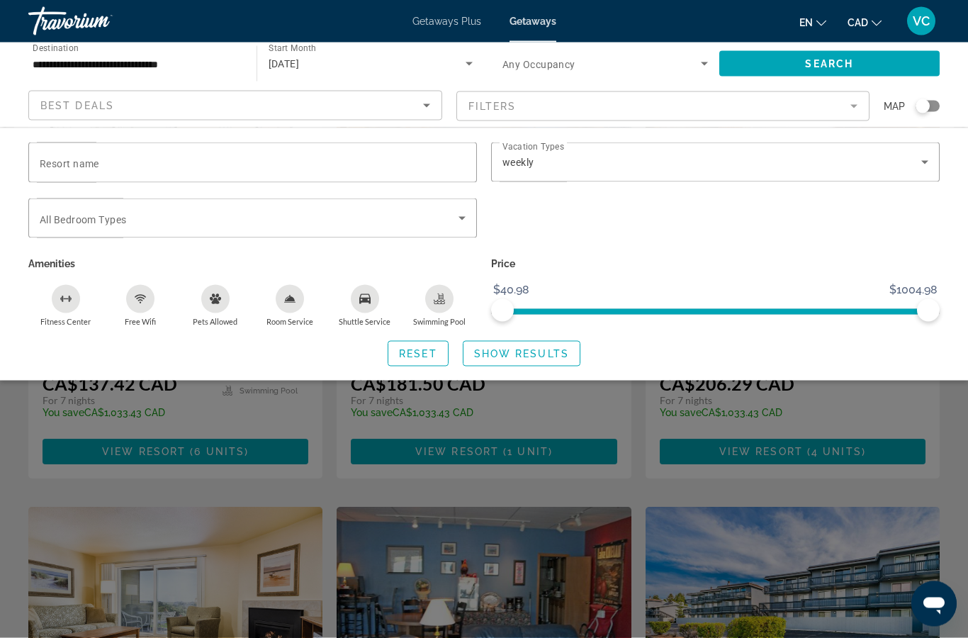
scroll to position [193, 0]
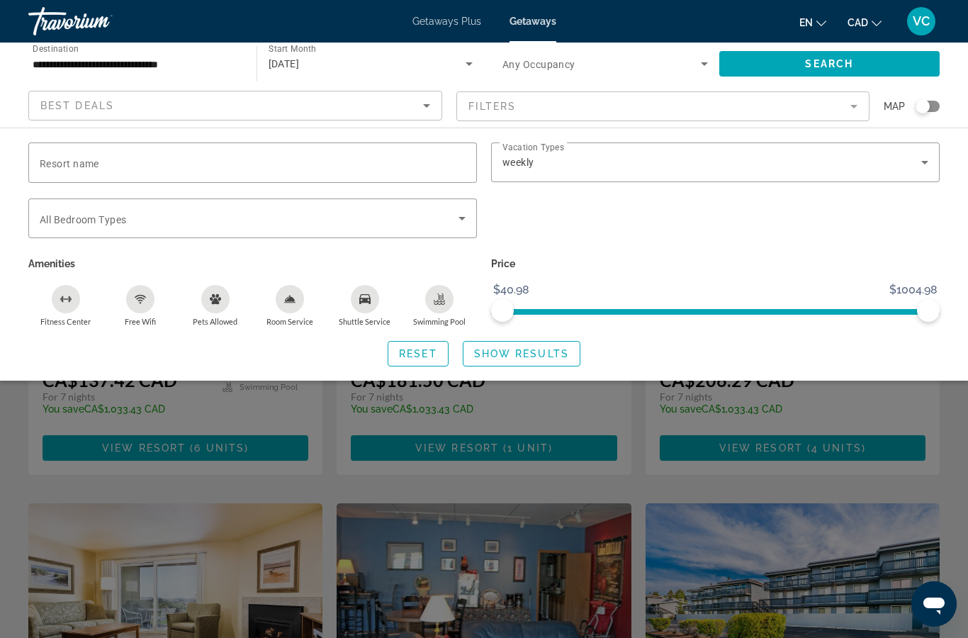
click at [959, 430] on div "Search widget" at bounding box center [484, 425] width 968 height 425
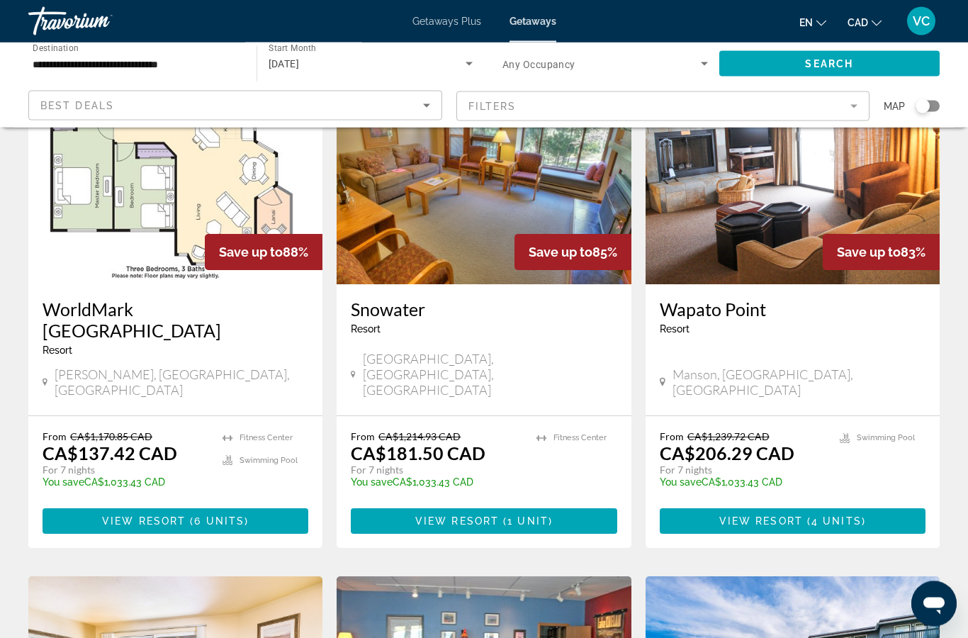
scroll to position [0, 0]
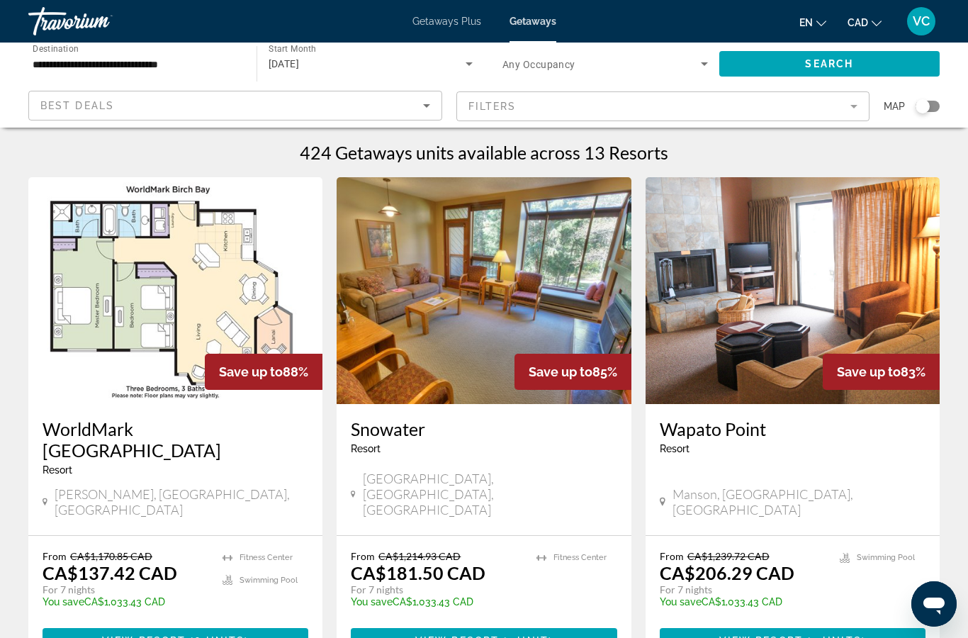
click at [850, 107] on mat-form-field "Filters" at bounding box center [664, 106] width 414 height 30
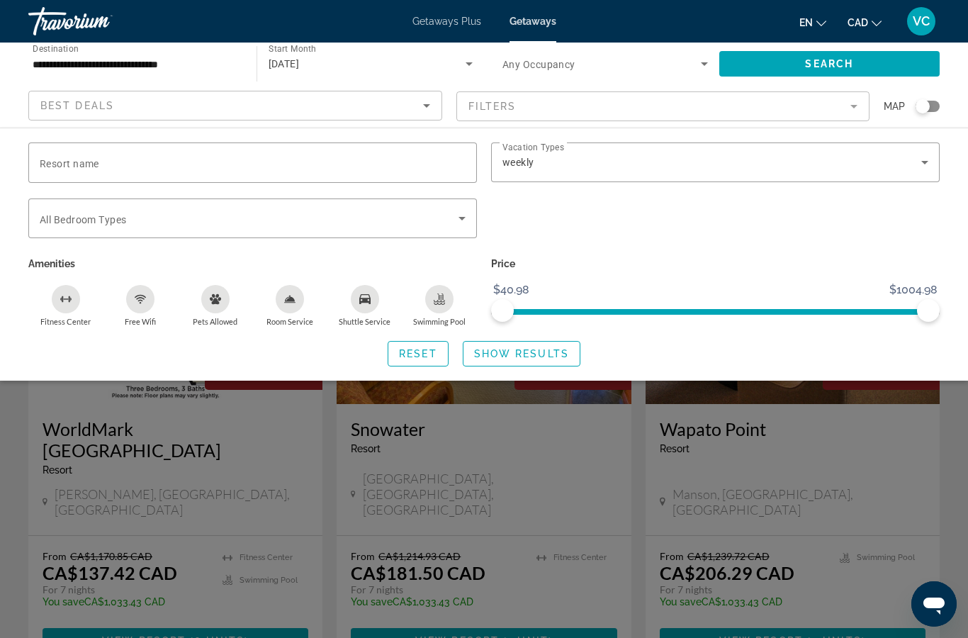
click at [460, 218] on icon "Search widget" at bounding box center [462, 218] width 17 height 17
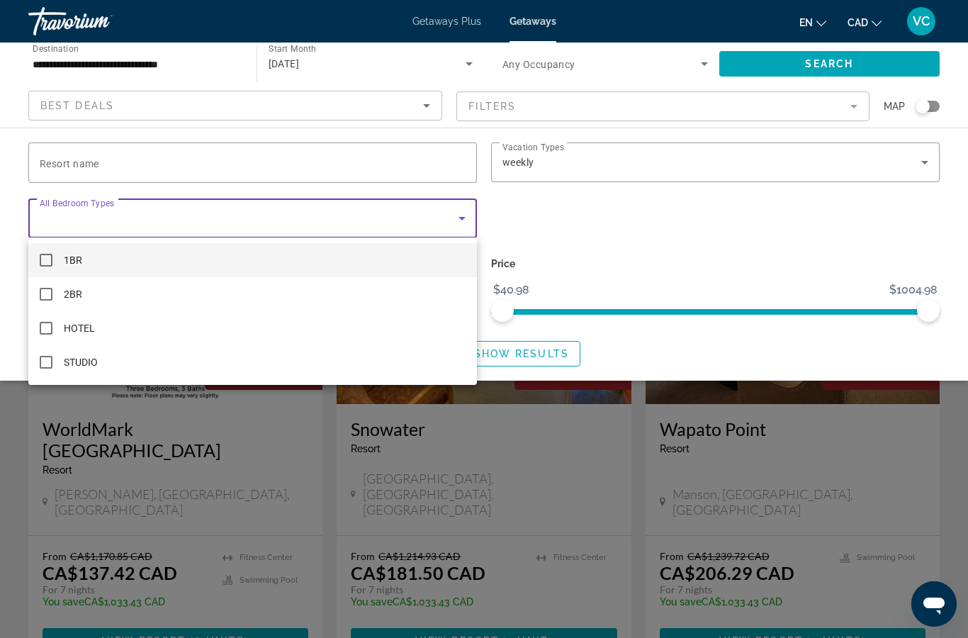
click at [458, 221] on div at bounding box center [484, 319] width 968 height 638
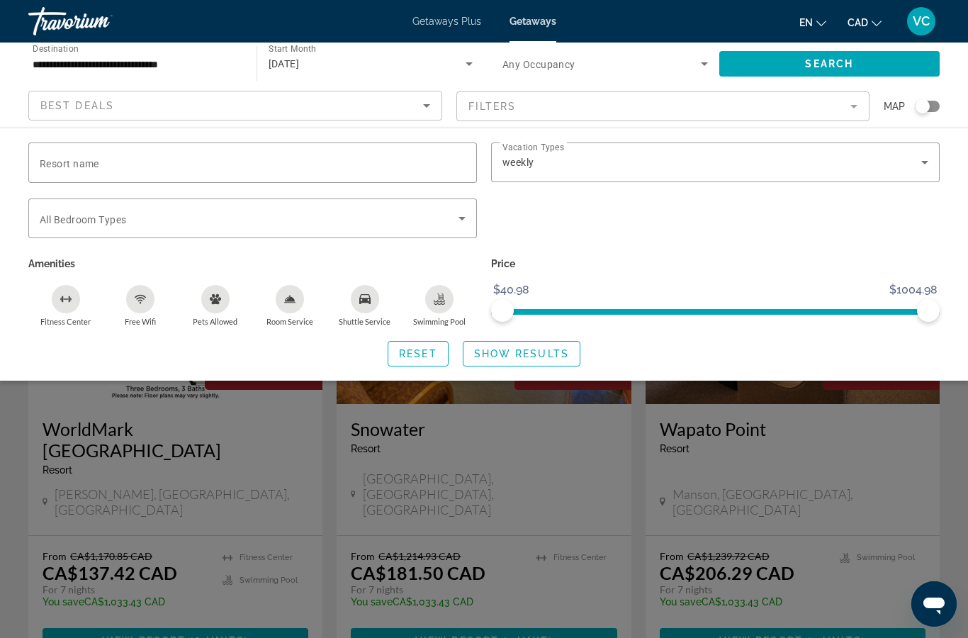
click at [706, 65] on icon "Search widget" at bounding box center [704, 64] width 7 height 4
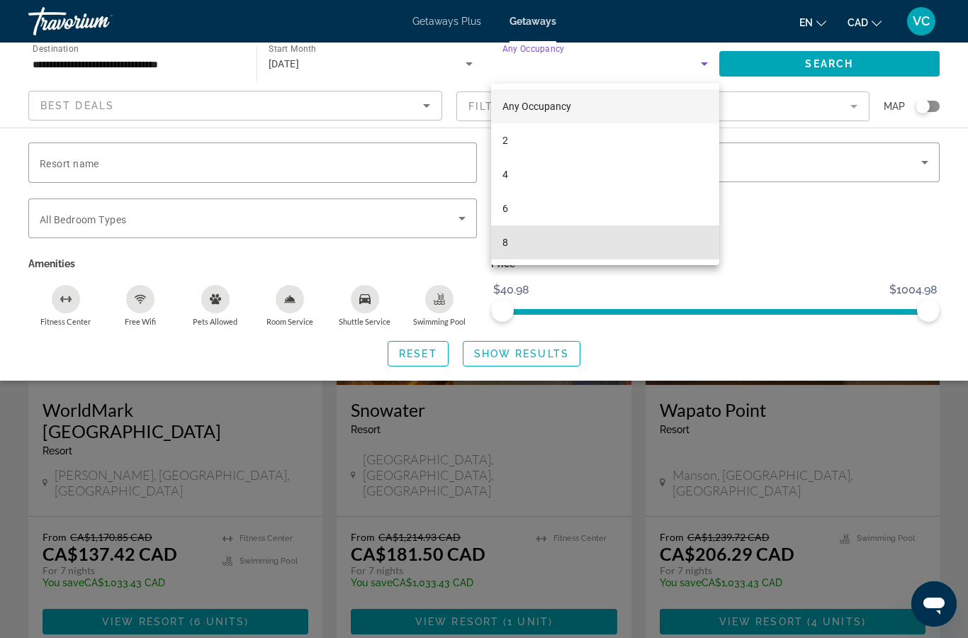
scroll to position [16, 0]
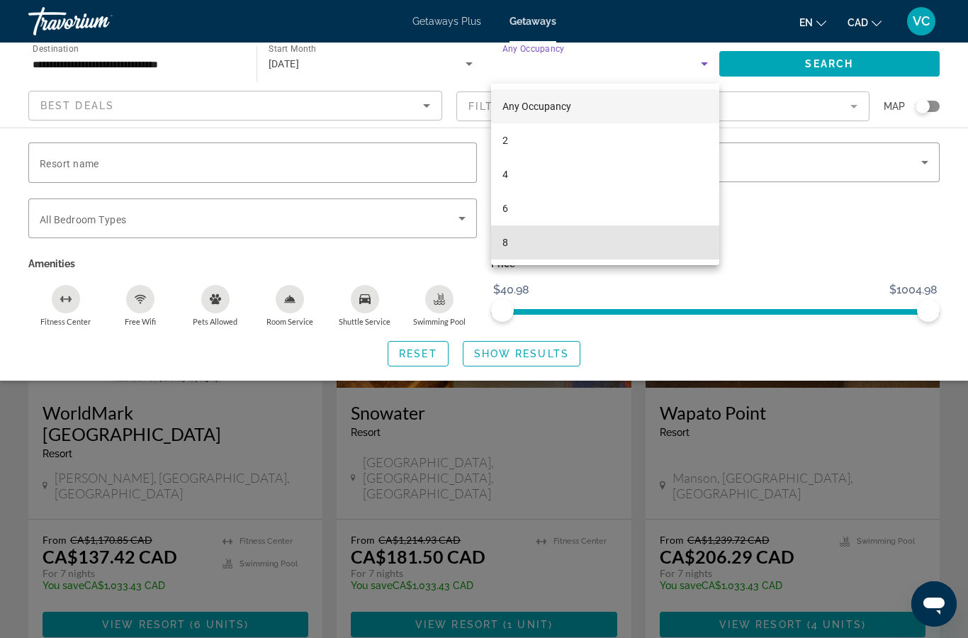
click at [525, 245] on mat-option "8" at bounding box center [605, 242] width 228 height 34
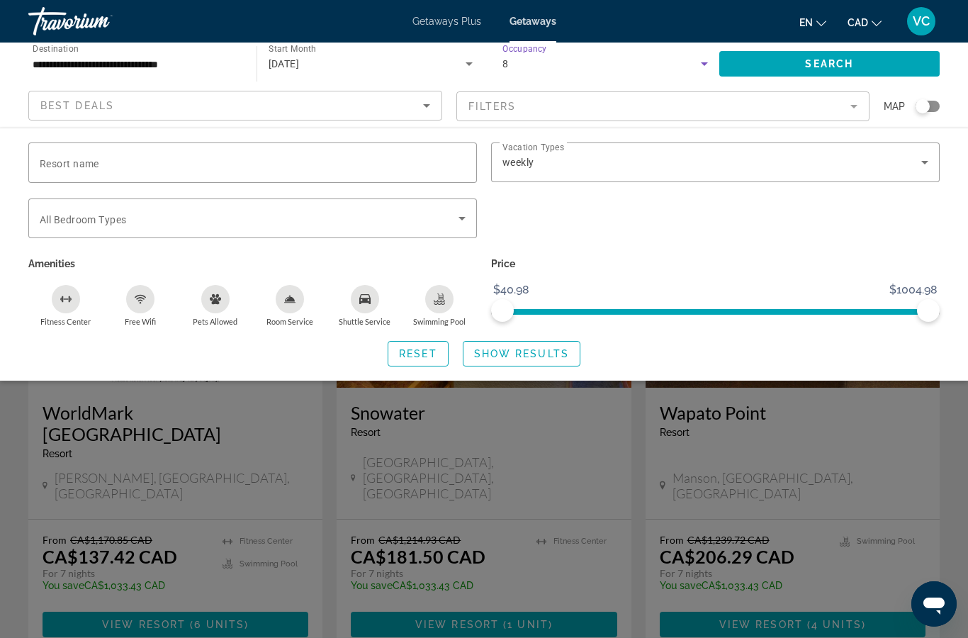
click at [850, 63] on span "Search" at bounding box center [829, 63] width 48 height 11
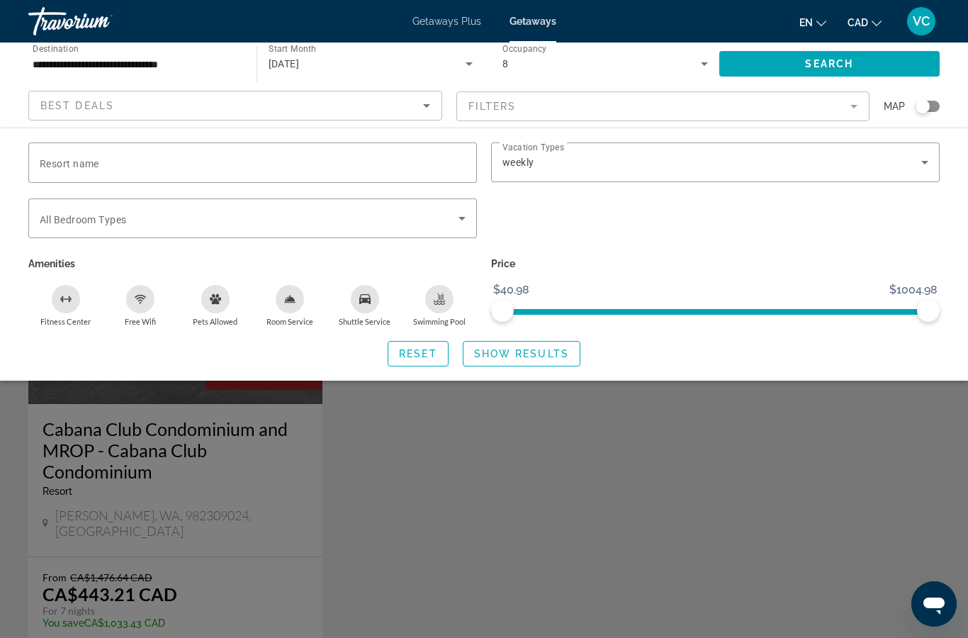
click at [644, 457] on div "Search widget" at bounding box center [484, 425] width 968 height 425
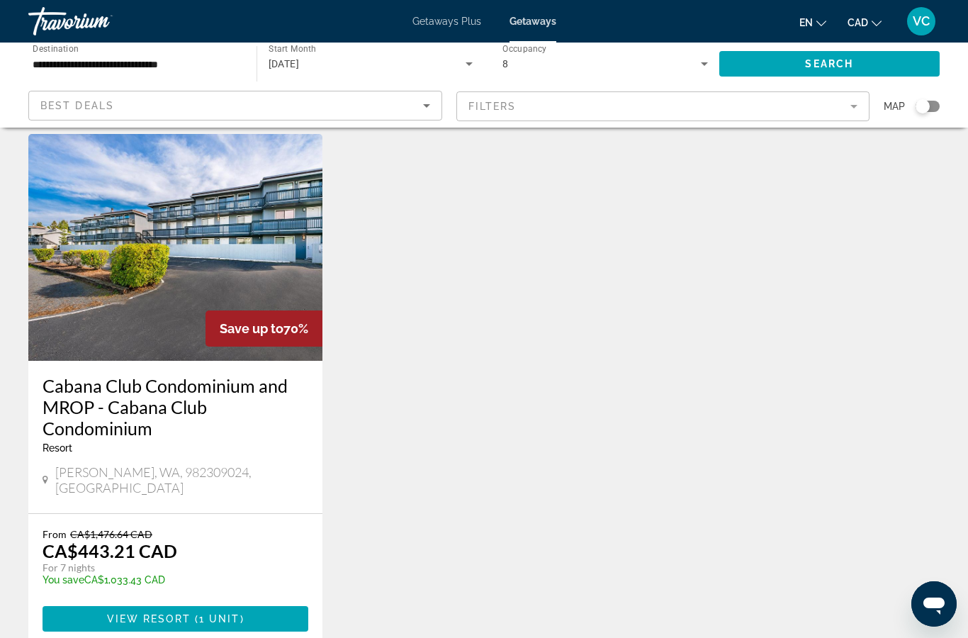
scroll to position [41, 0]
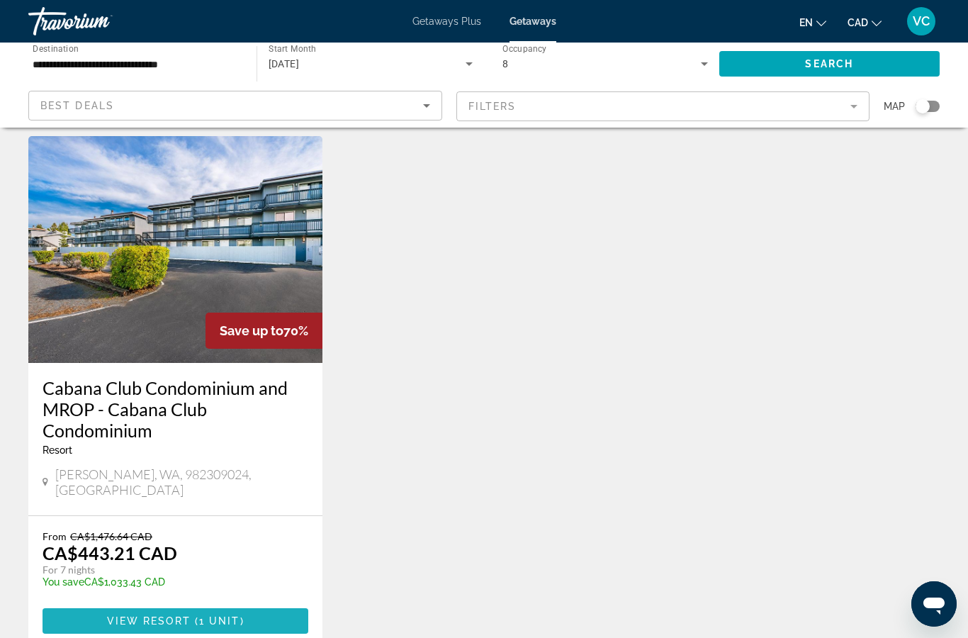
click at [225, 615] on span "1 unit" at bounding box center [219, 620] width 41 height 11
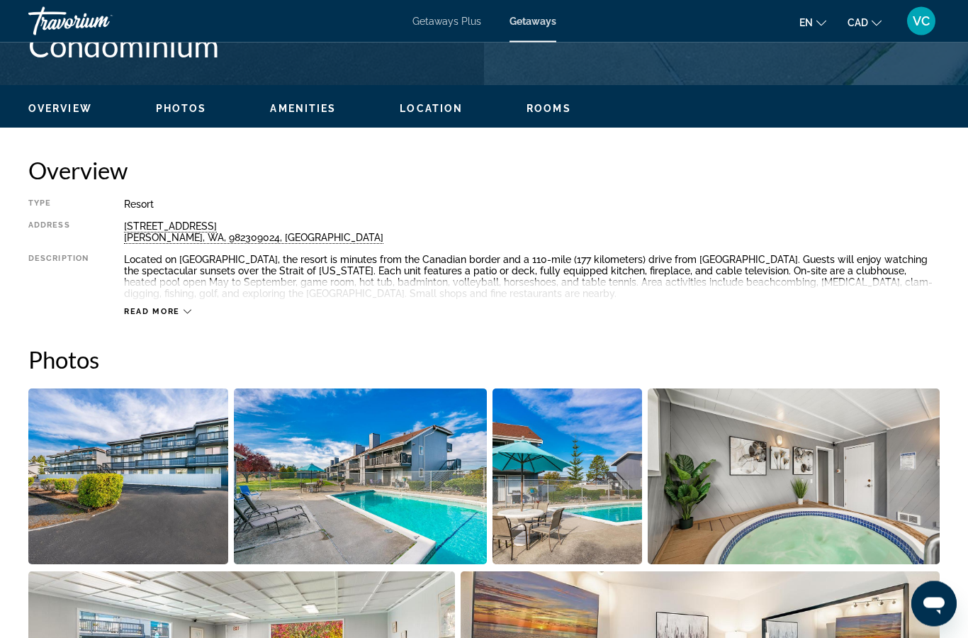
scroll to position [631, 0]
click at [190, 311] on icon "Main content" at bounding box center [188, 312] width 8 height 4
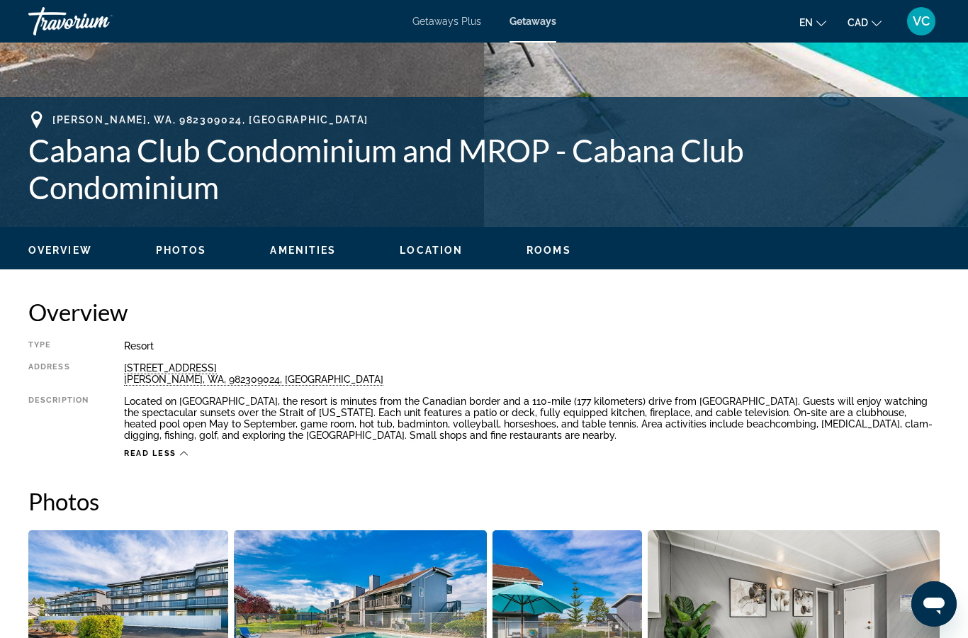
scroll to position [487, 0]
